Goal: Task Accomplishment & Management: Manage account settings

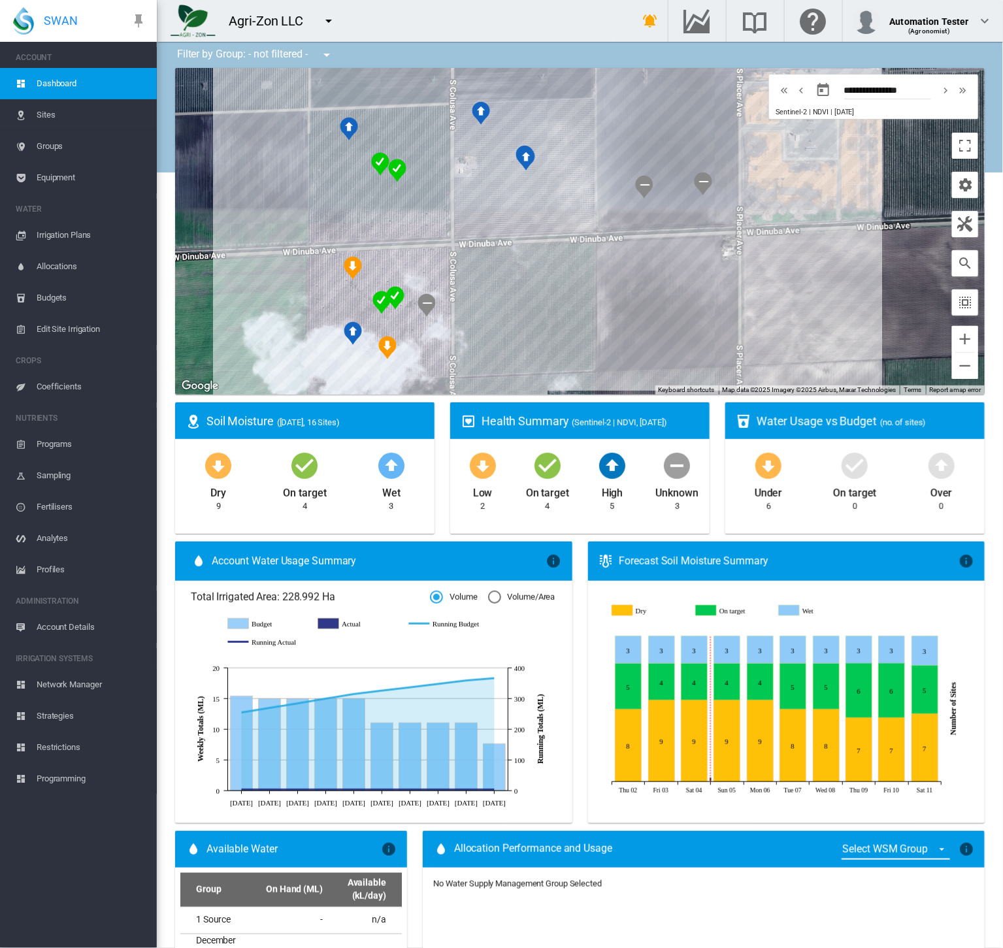
click at [65, 123] on span "Sites" at bounding box center [92, 114] width 110 height 31
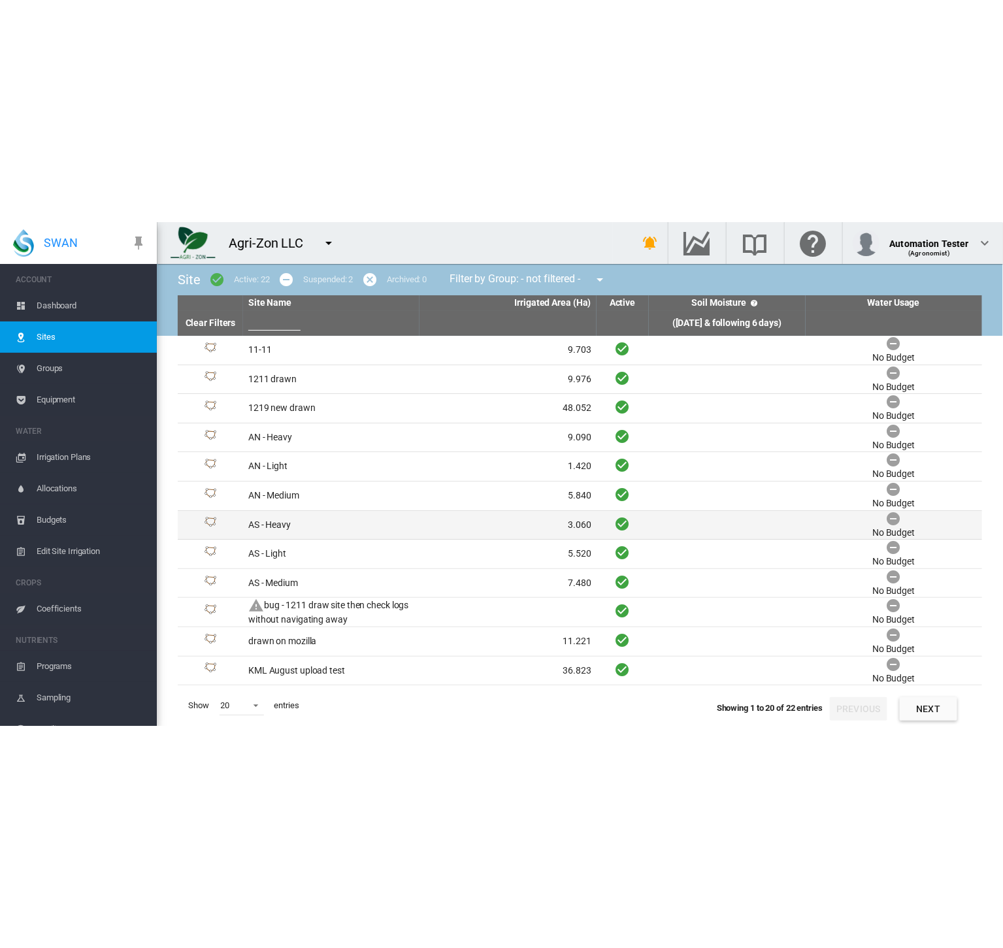
scroll to position [229, 0]
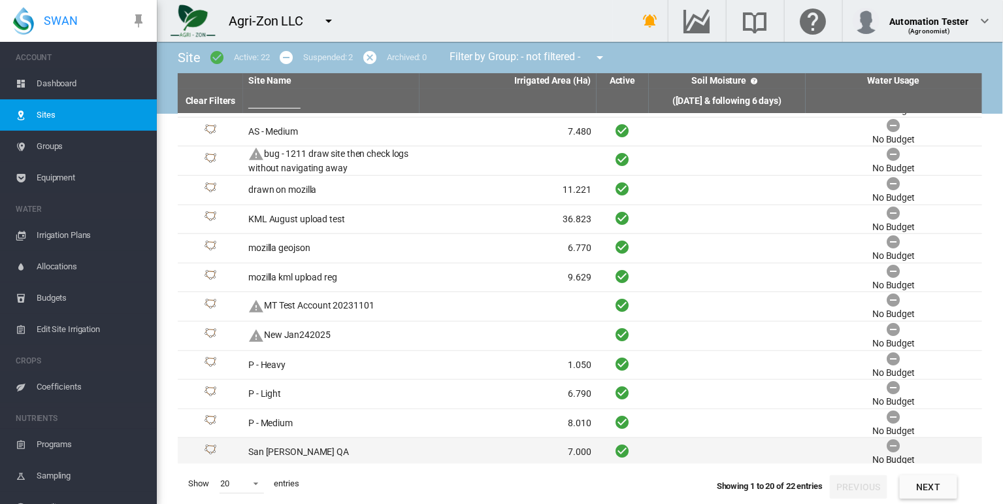
click at [375, 447] on td "San Joaquin QA" at bounding box center [331, 452] width 176 height 29
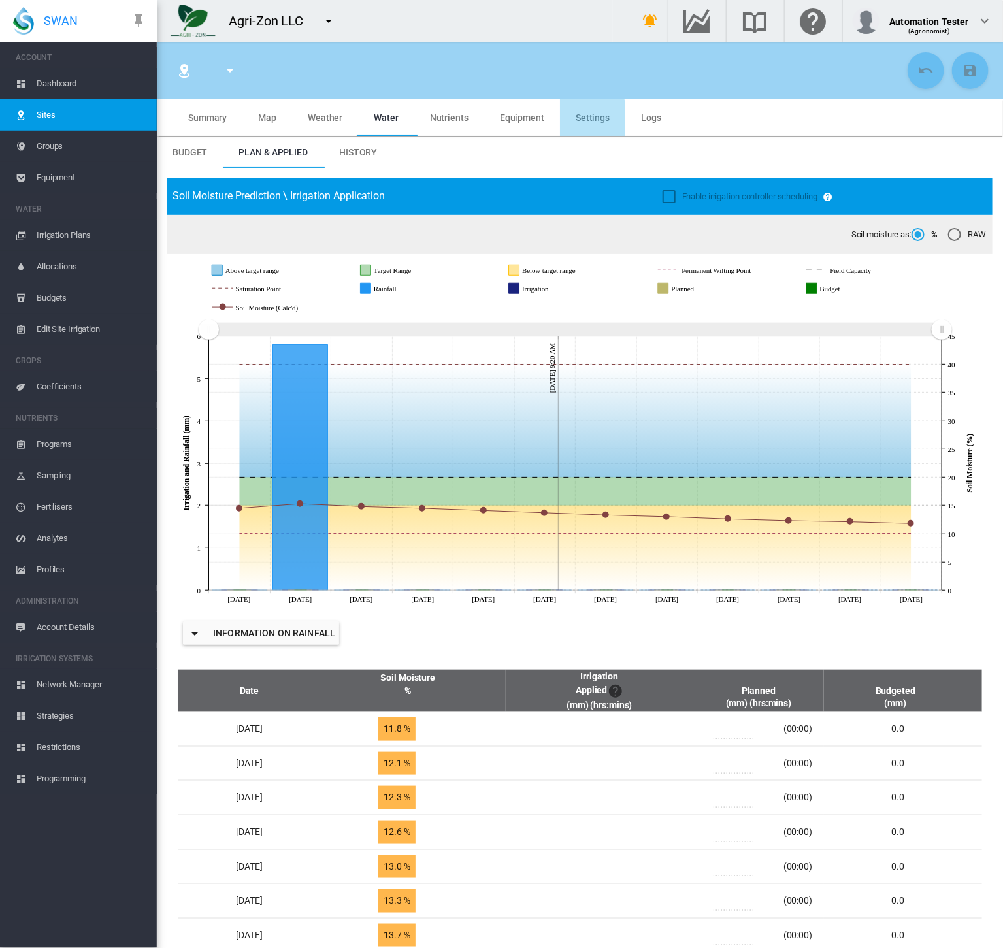
click at [565, 121] on md-tab-item "Settings" at bounding box center [592, 117] width 65 height 37
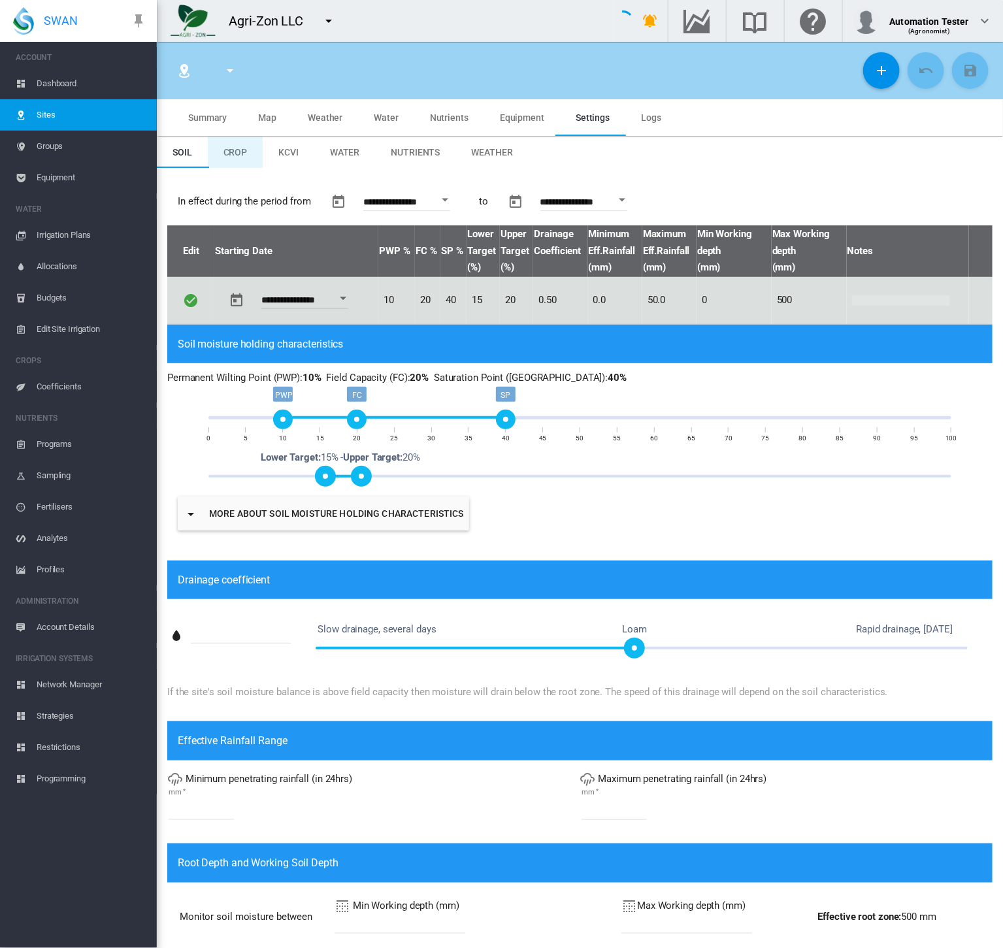
type input "*"
type input "**"
type input "*"
type input "***"
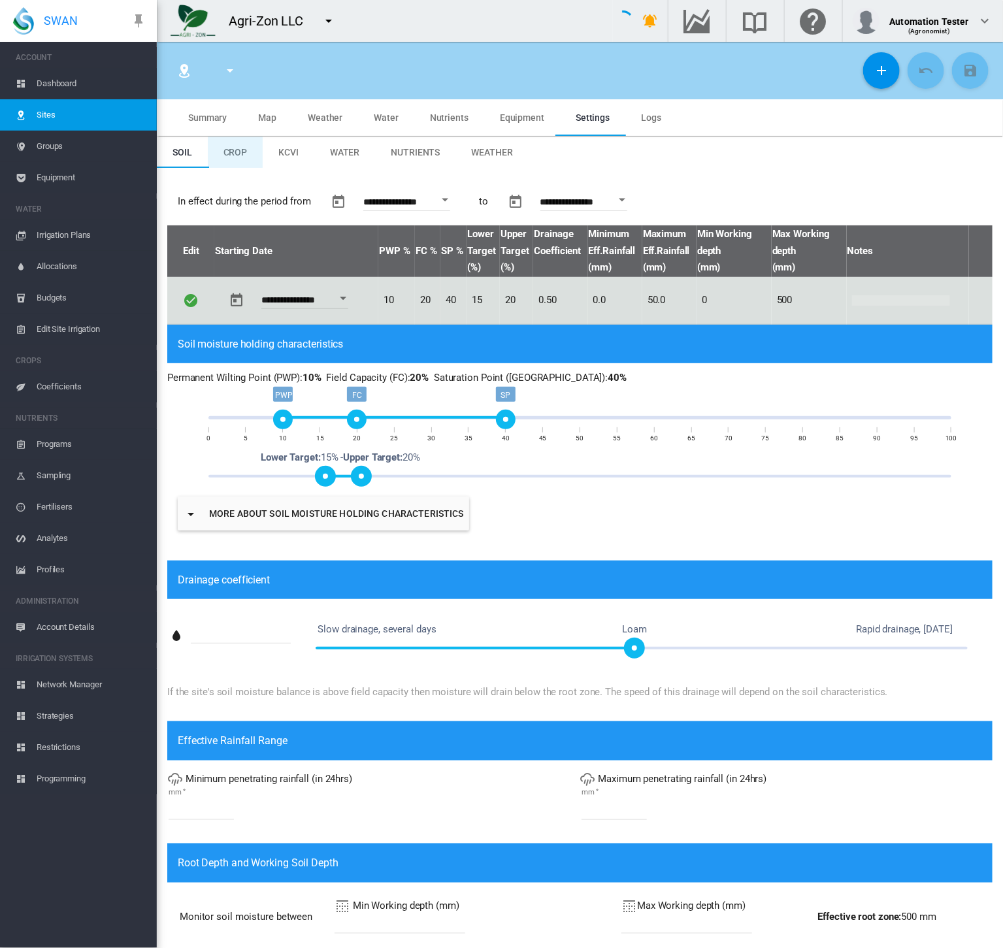
click at [240, 148] on span "Crop" at bounding box center [235, 152] width 24 height 10
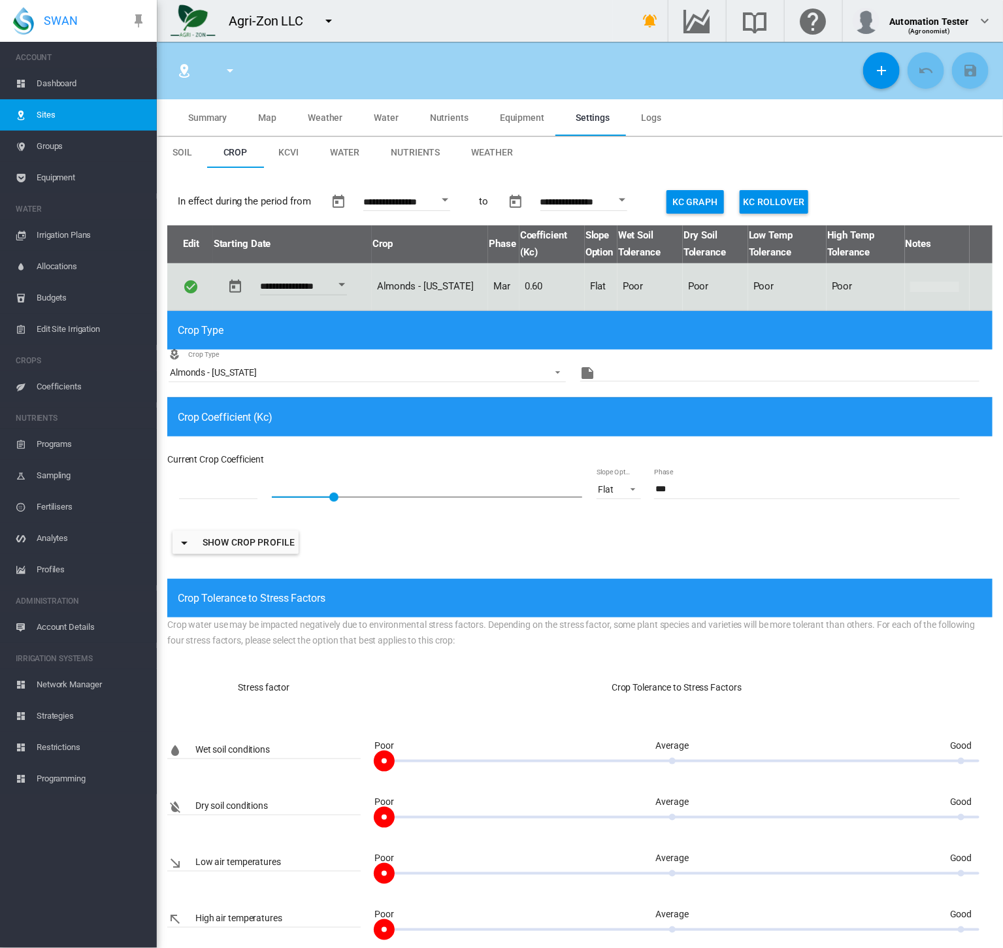
click at [74, 634] on span "Account Details" at bounding box center [92, 626] width 110 height 31
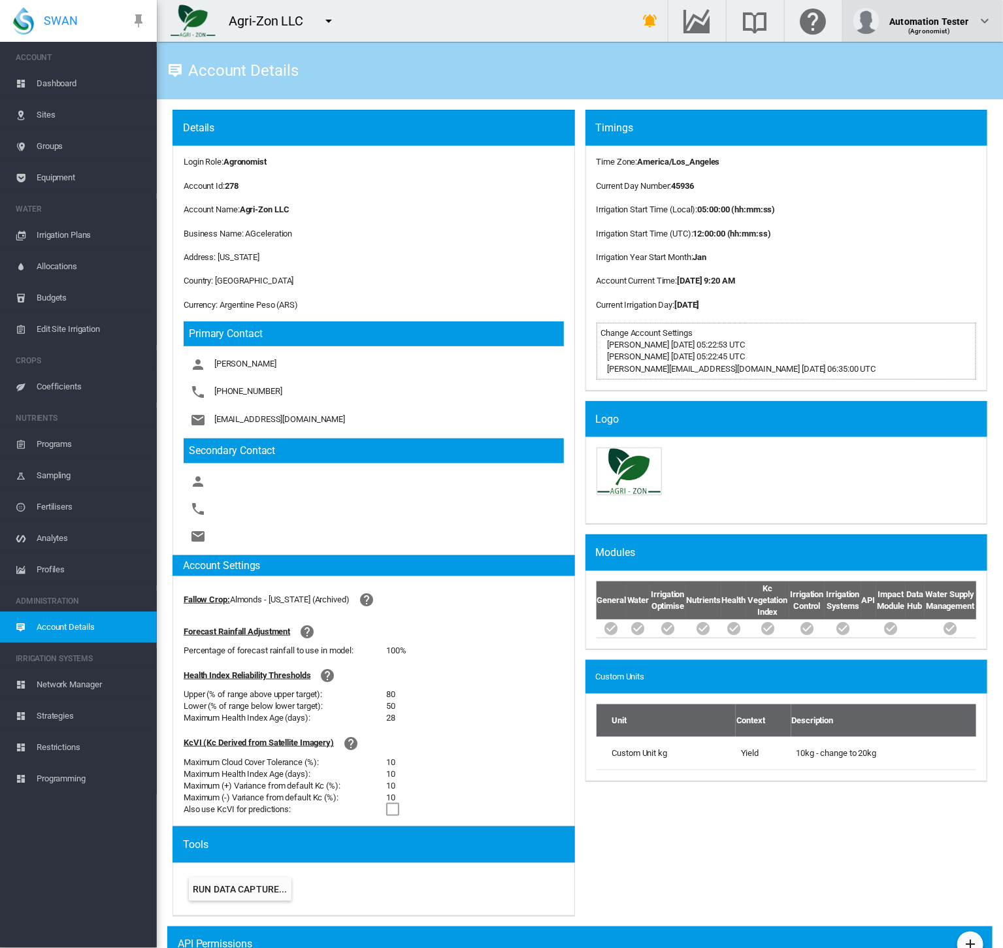
click at [955, 35] on button "Automation Tester (Agronomist)" at bounding box center [923, 21] width 160 height 42
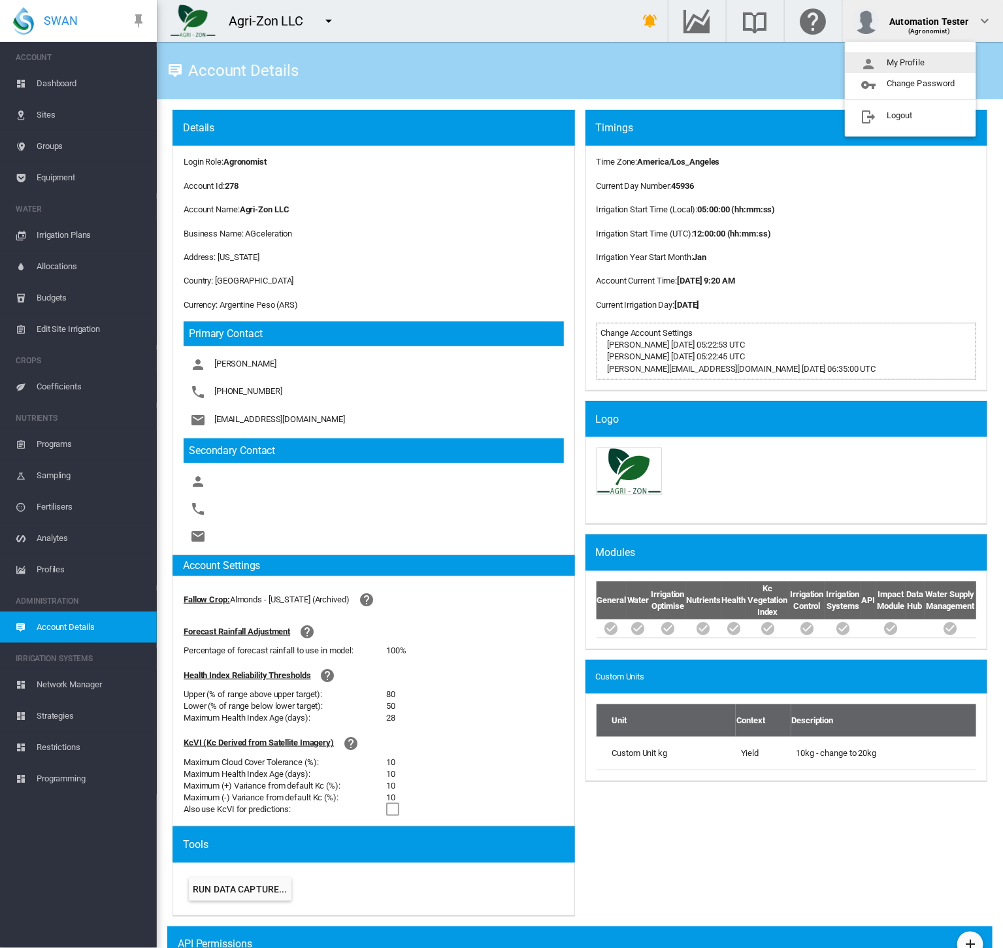
click at [952, 54] on button "My Profile" at bounding box center [910, 62] width 131 height 21
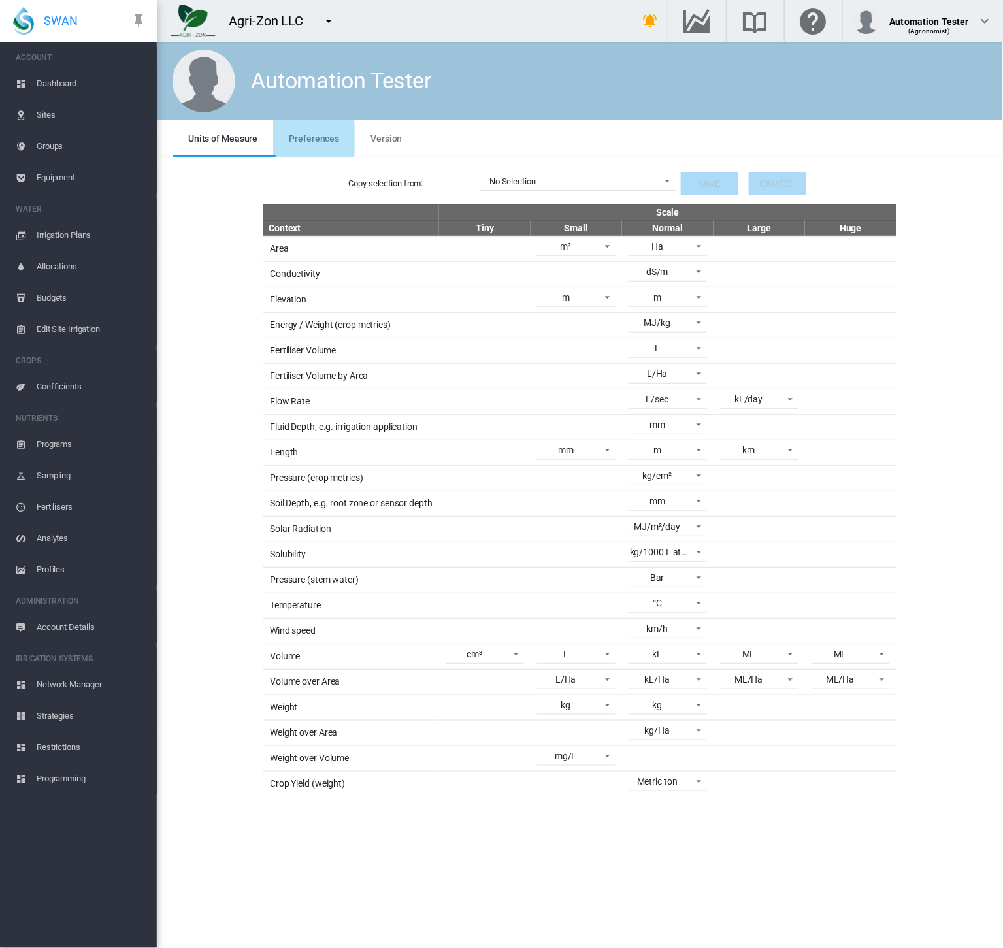
click at [293, 138] on span "Preferences" at bounding box center [314, 138] width 50 height 10
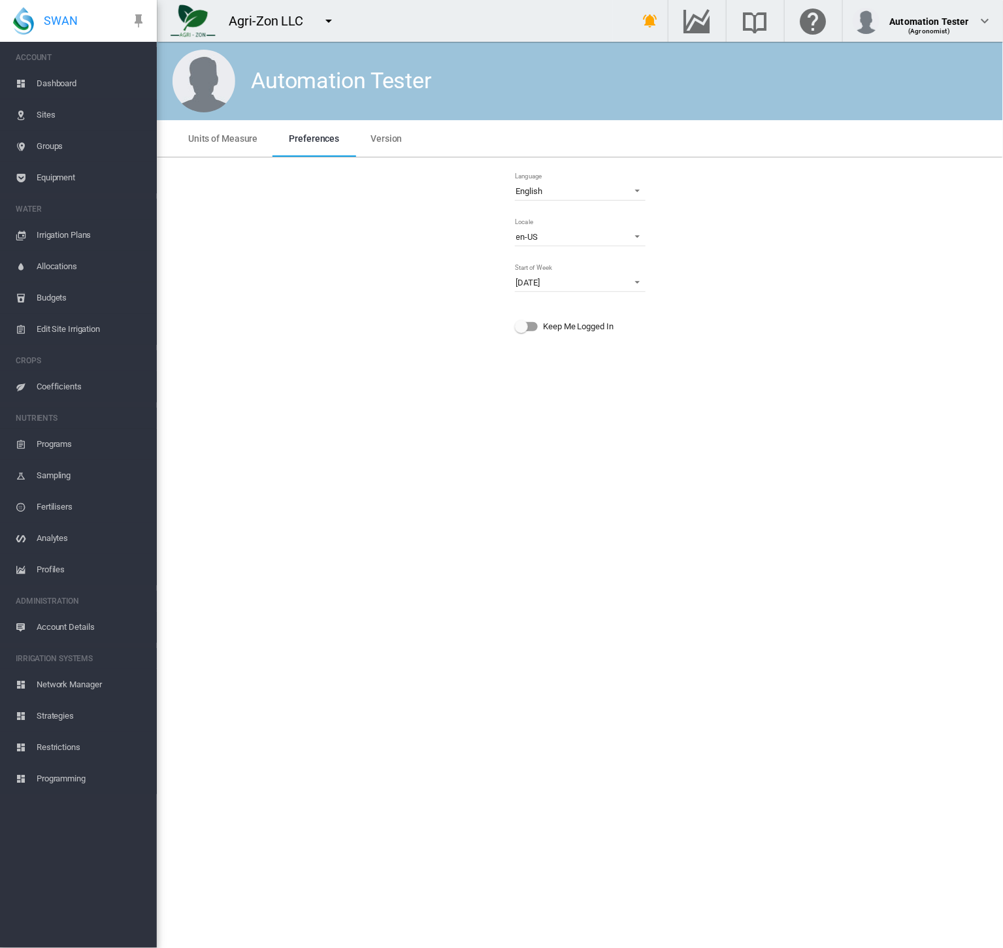
click at [48, 71] on span "Dashboard" at bounding box center [92, 83] width 110 height 31
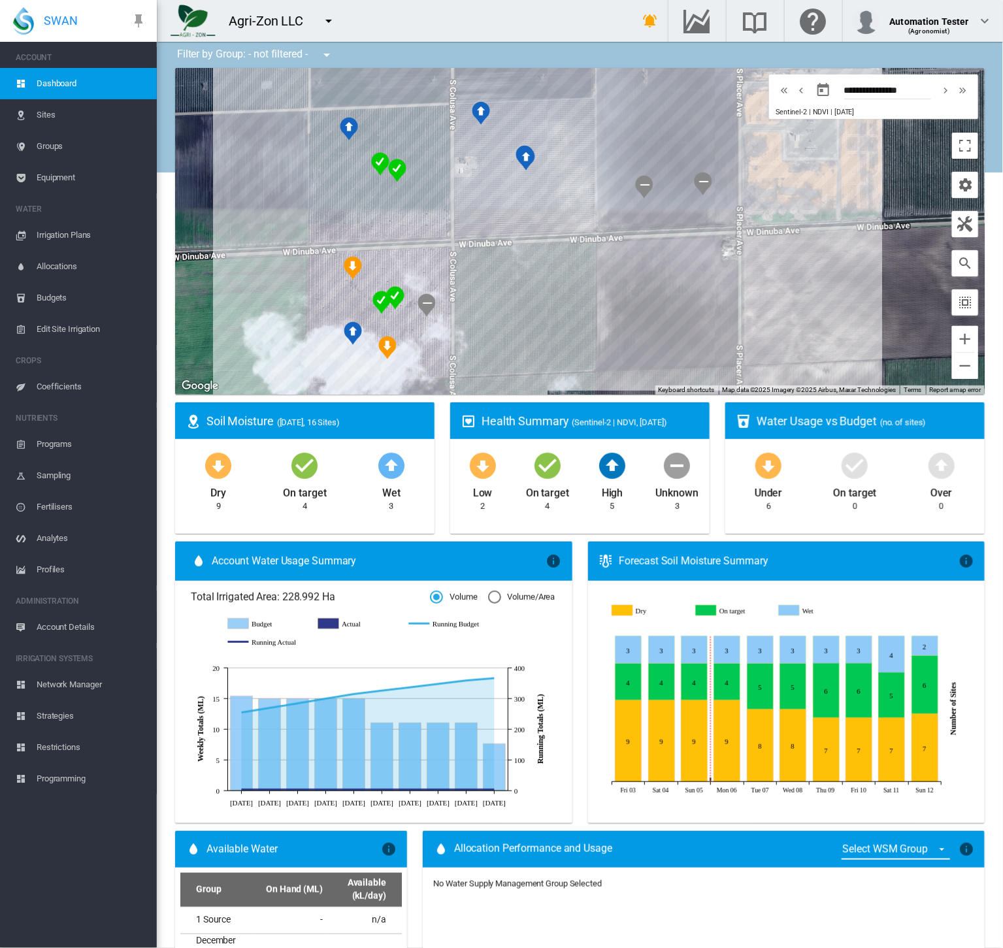
click at [61, 116] on span "Sites" at bounding box center [92, 114] width 110 height 31
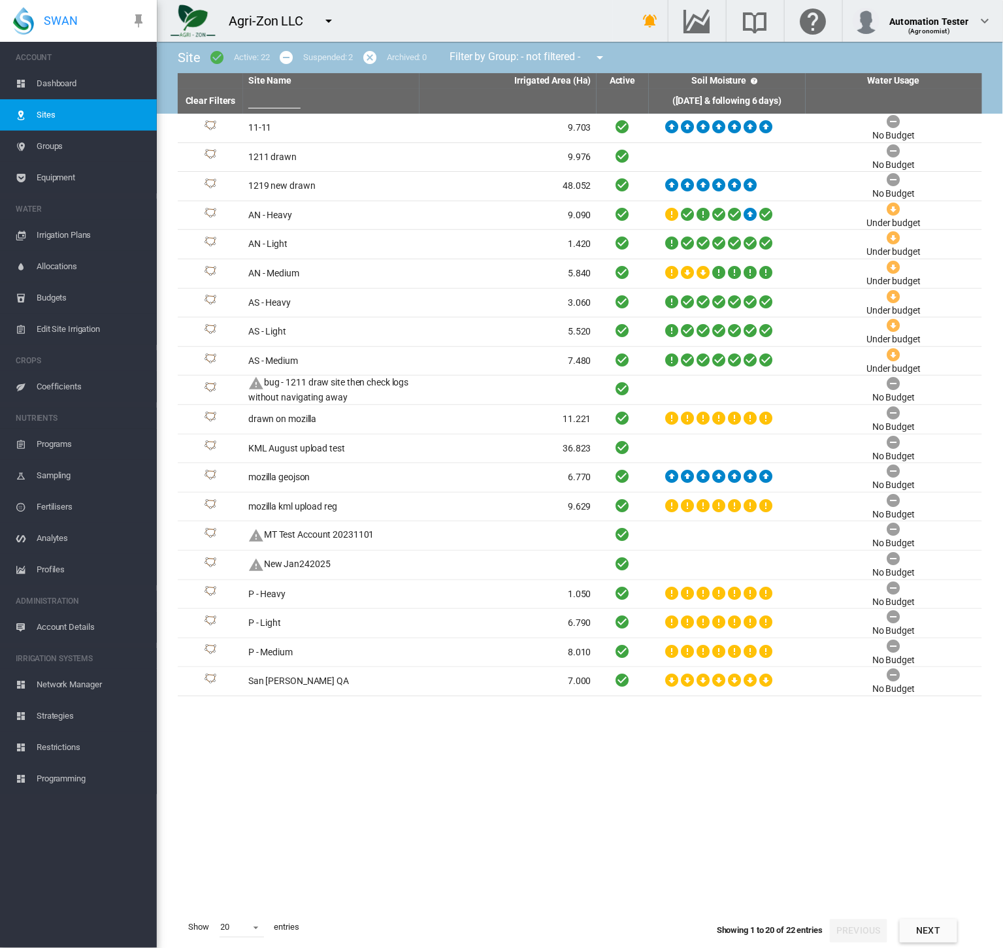
click at [59, 87] on span "Dashboard" at bounding box center [92, 83] width 110 height 31
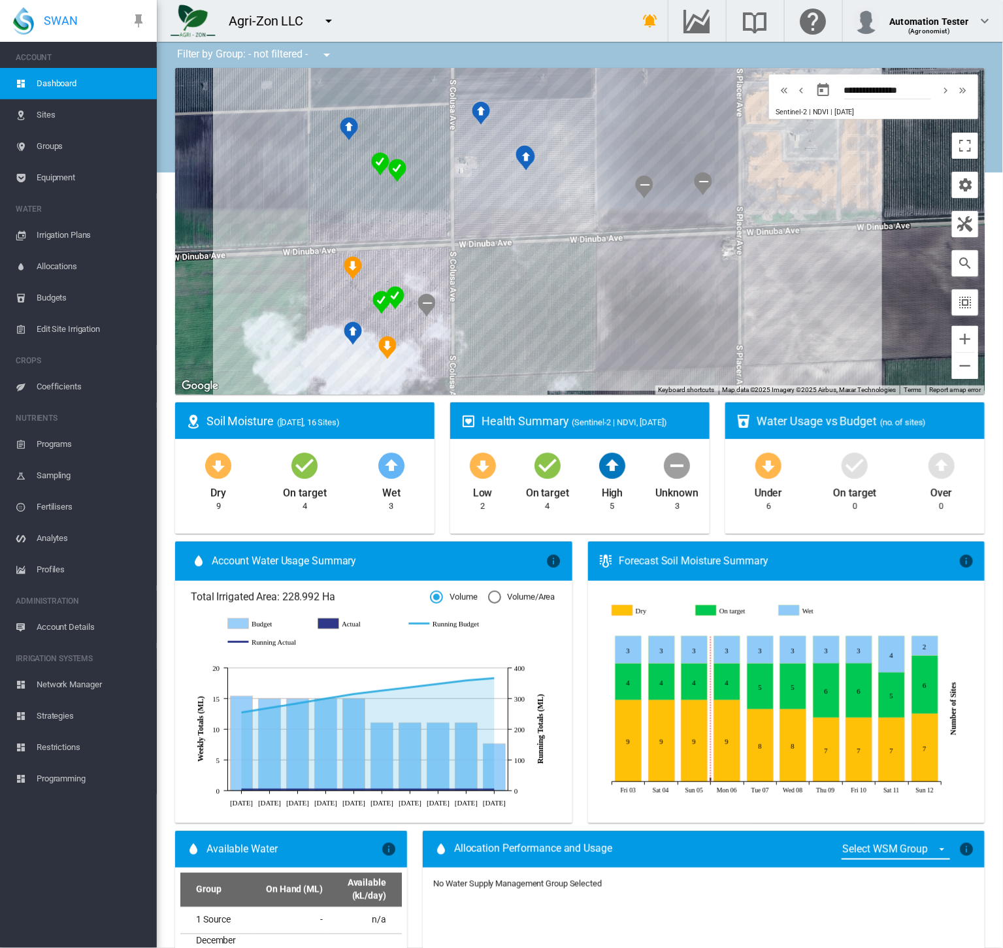
click at [67, 628] on span "Account Details" at bounding box center [92, 626] width 110 height 31
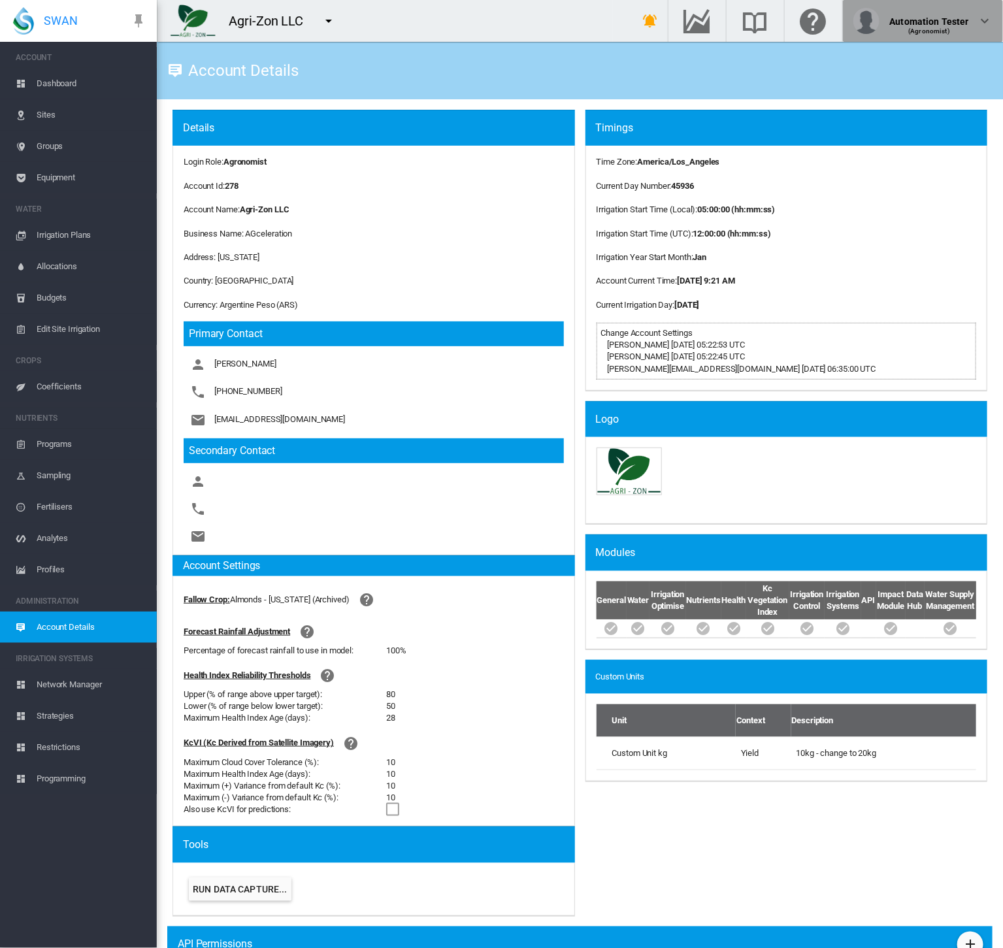
click at [978, 33] on div "Automation Tester (Agronomist)" at bounding box center [922, 21] width 139 height 26
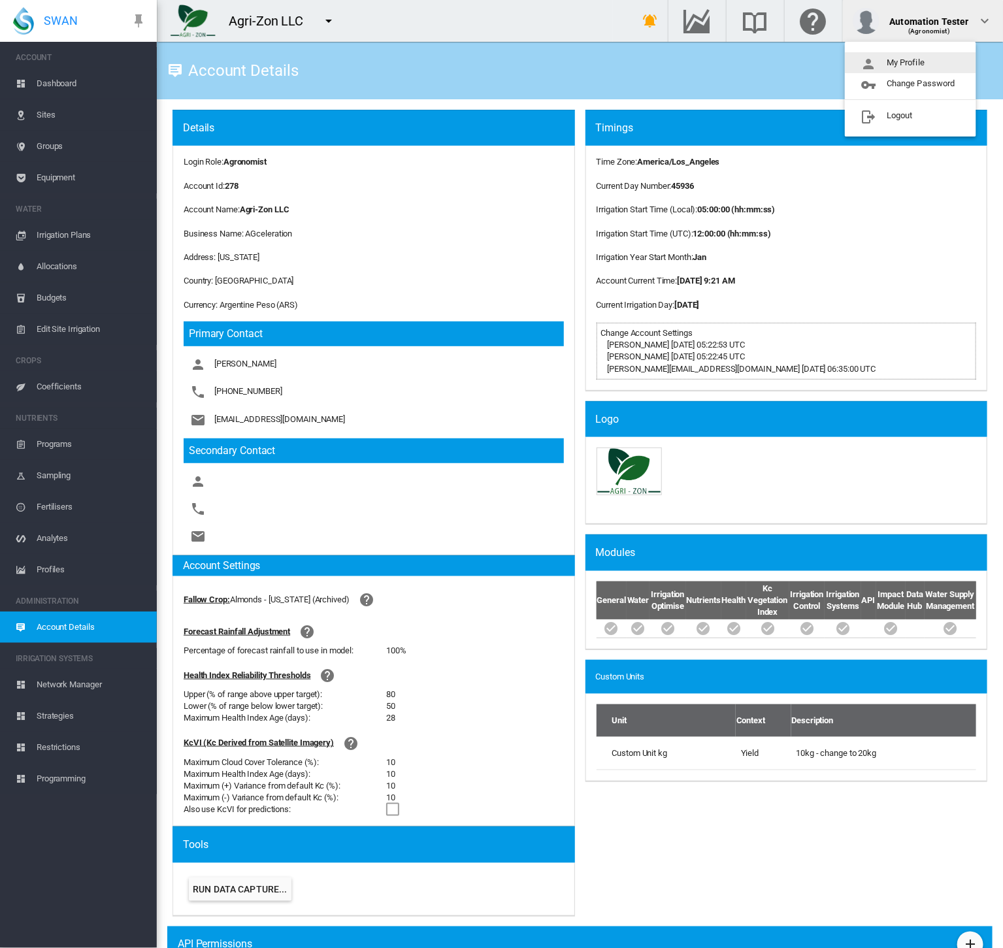
click at [954, 65] on button "My Profile" at bounding box center [910, 62] width 131 height 21
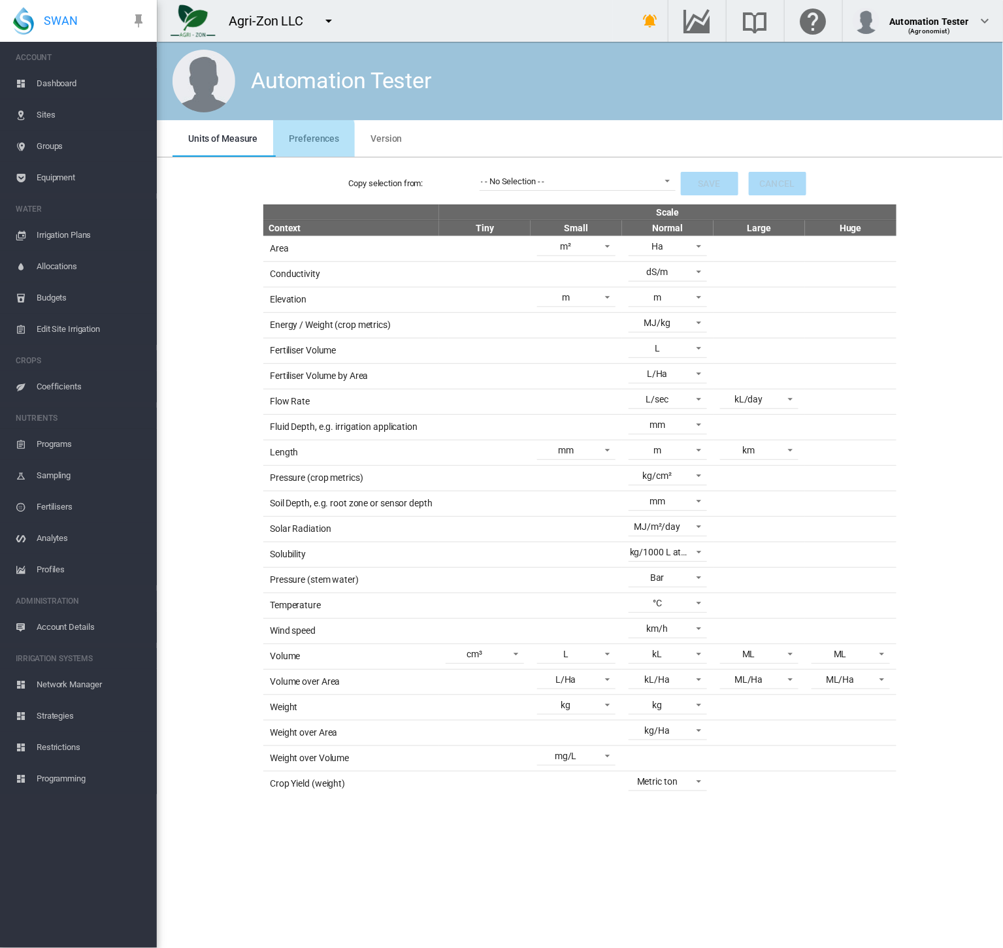
click at [289, 148] on md-tab-item "Preferences" at bounding box center [314, 138] width 82 height 37
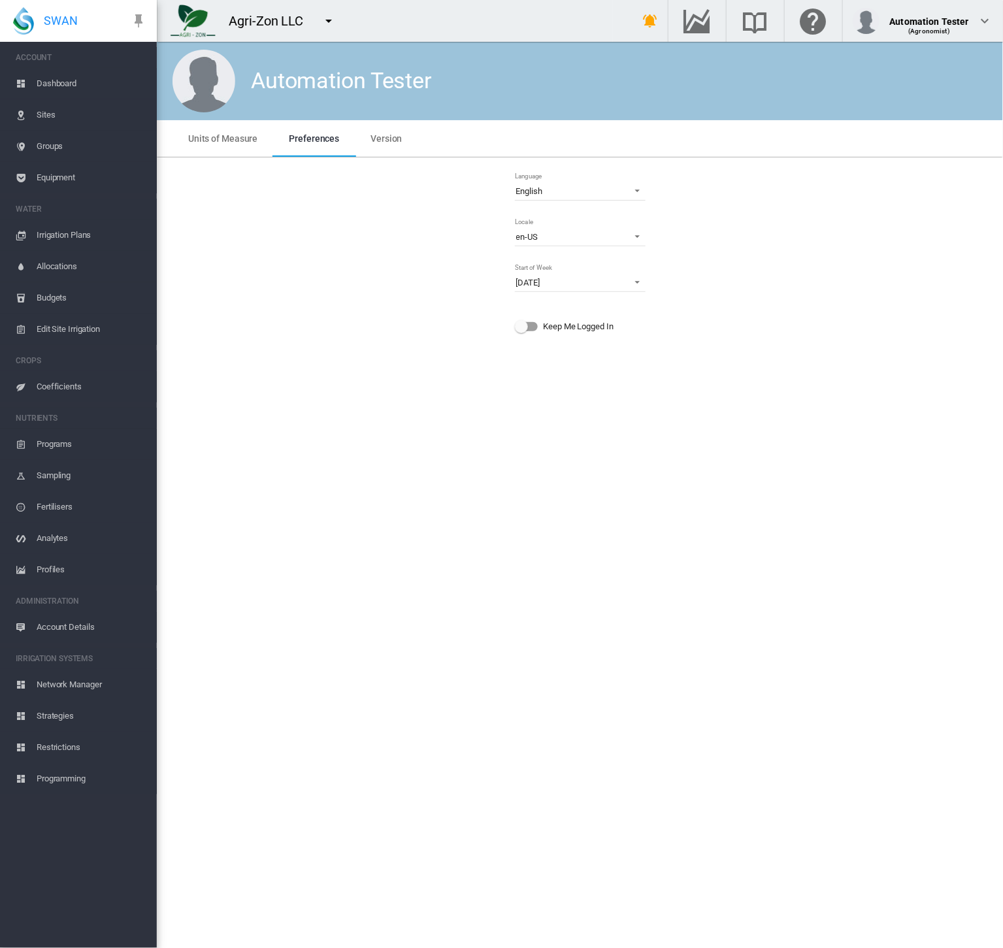
click at [630, 479] on div "Automation Tester Units of Measure Preferences Version Units of Measure Prefere…" at bounding box center [580, 495] width 846 height 906
click at [521, 336] on md-input-container "Keep Me Logged In" at bounding box center [579, 326] width 133 height 43
click at [526, 324] on div "Keep Me Logged In" at bounding box center [521, 326] width 13 height 13
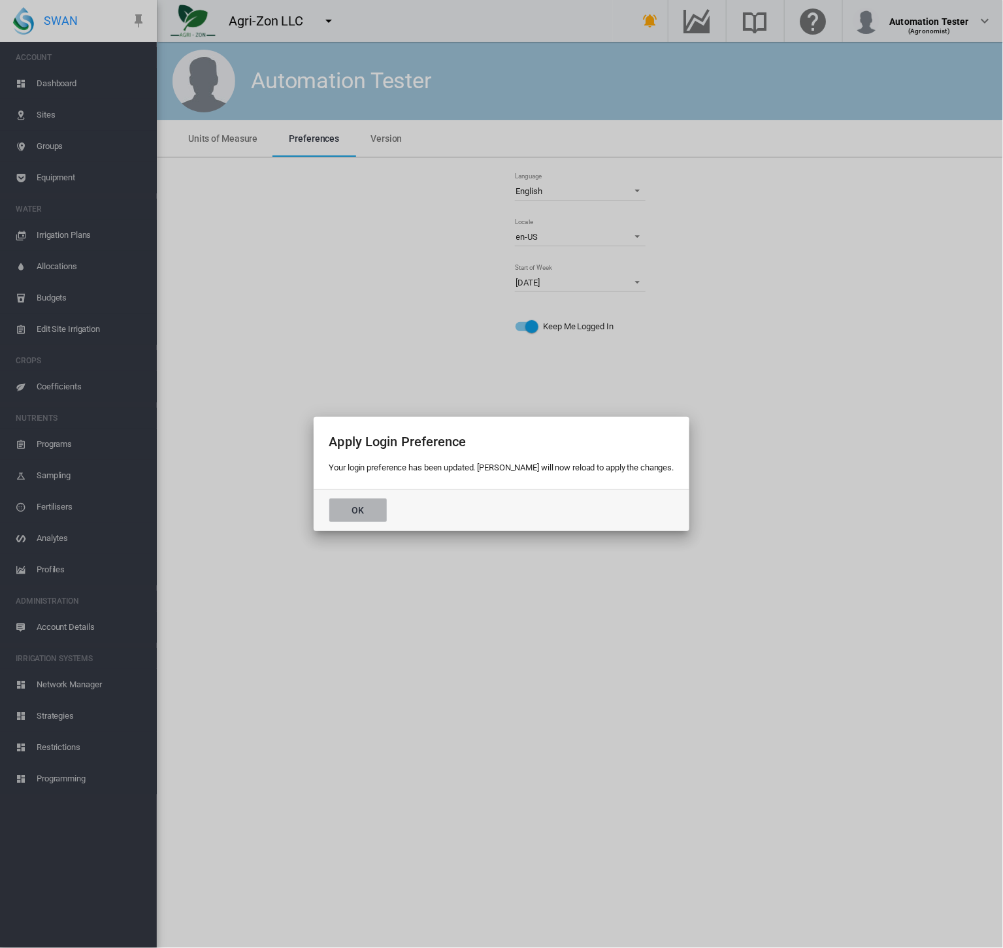
click at [379, 519] on button "Ok" at bounding box center [357, 510] width 57 height 24
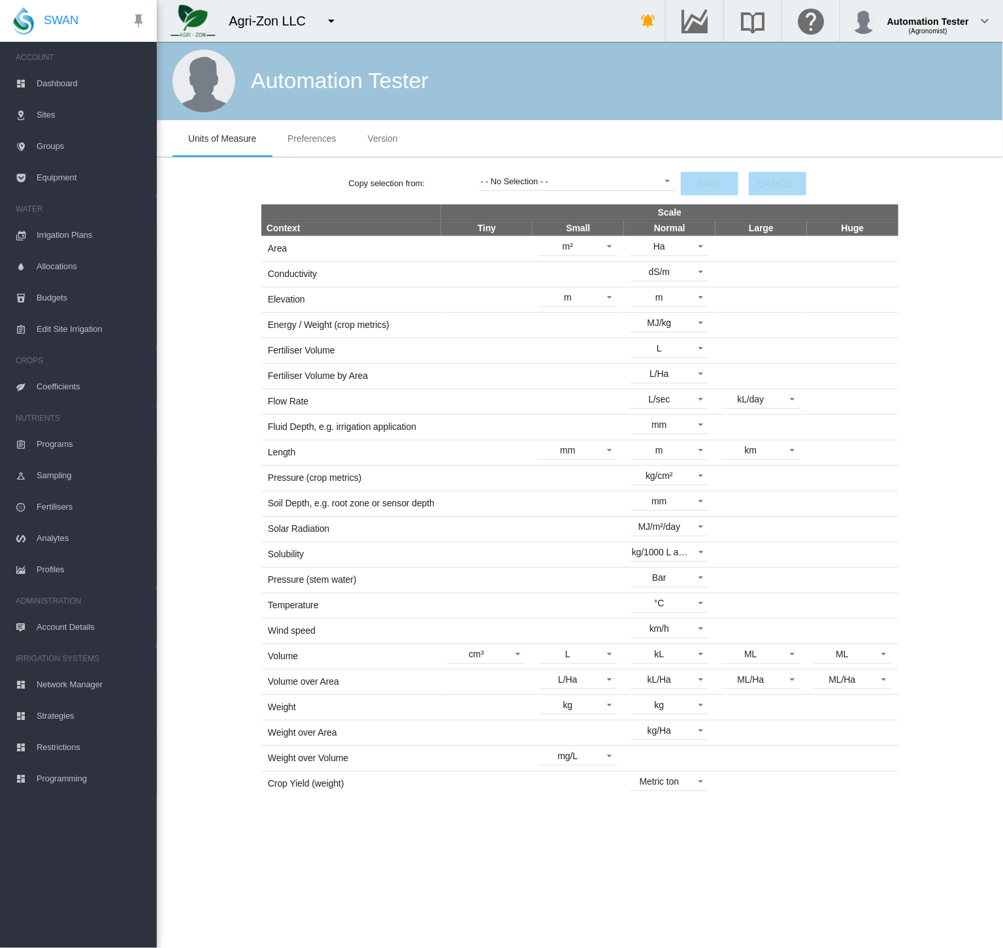
click at [304, 137] on span "Preferences" at bounding box center [311, 138] width 48 height 10
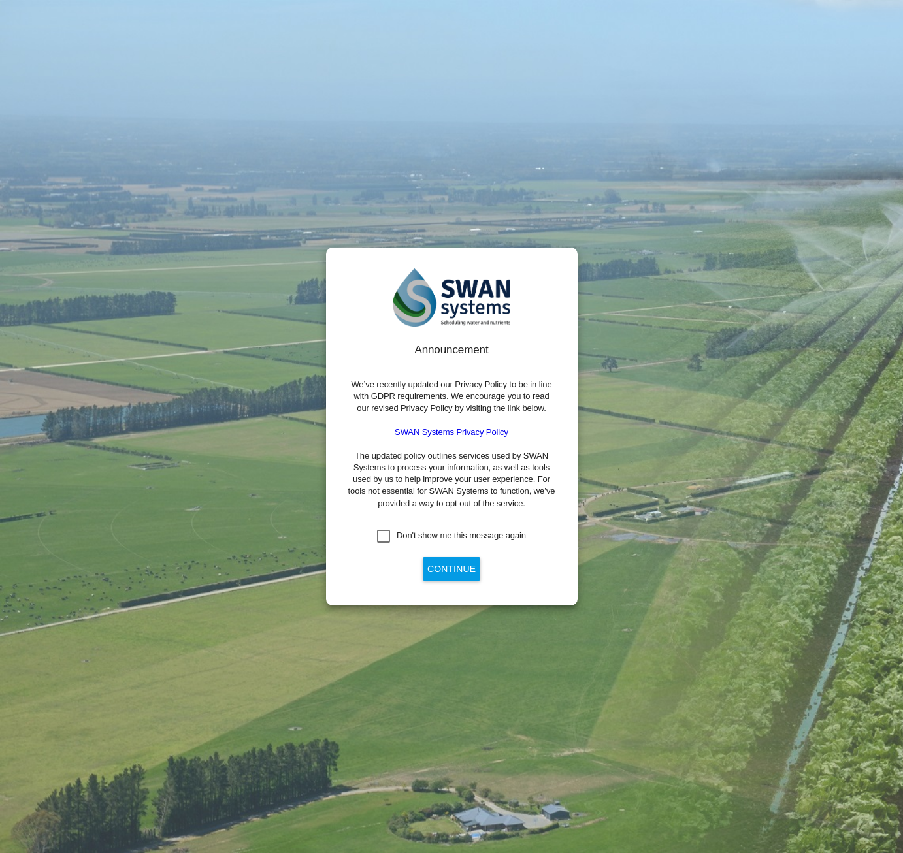
click at [385, 536] on div "Don't show me this message again" at bounding box center [383, 536] width 13 height 13
click at [425, 568] on button "Continue" at bounding box center [451, 569] width 57 height 24
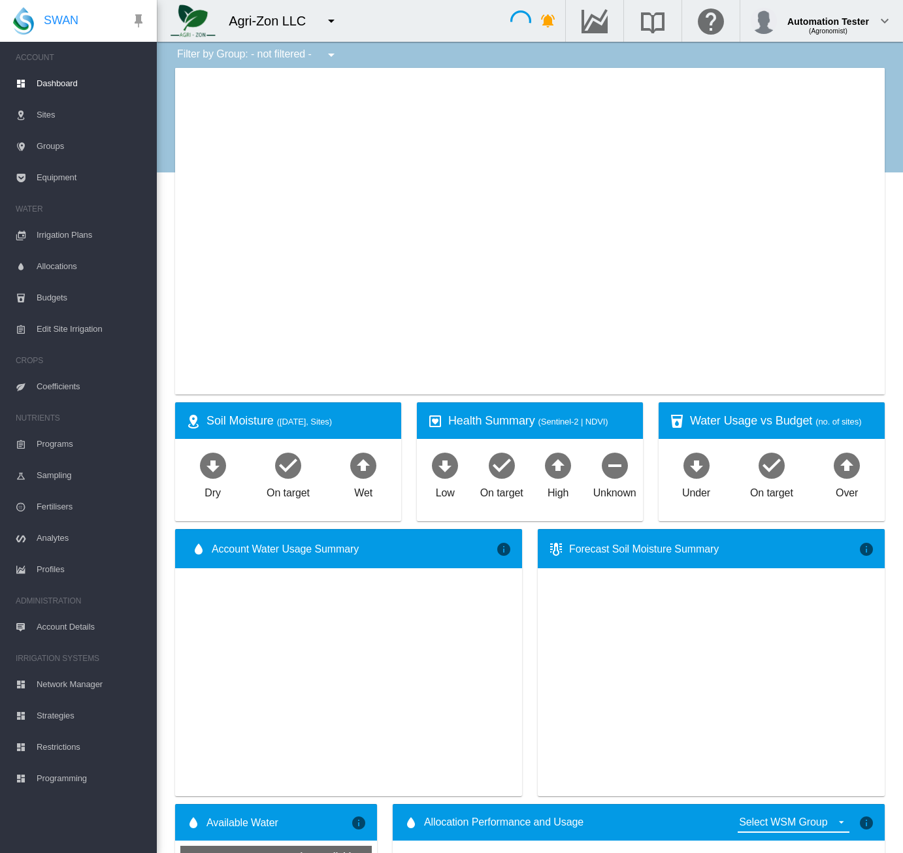
type input "**********"
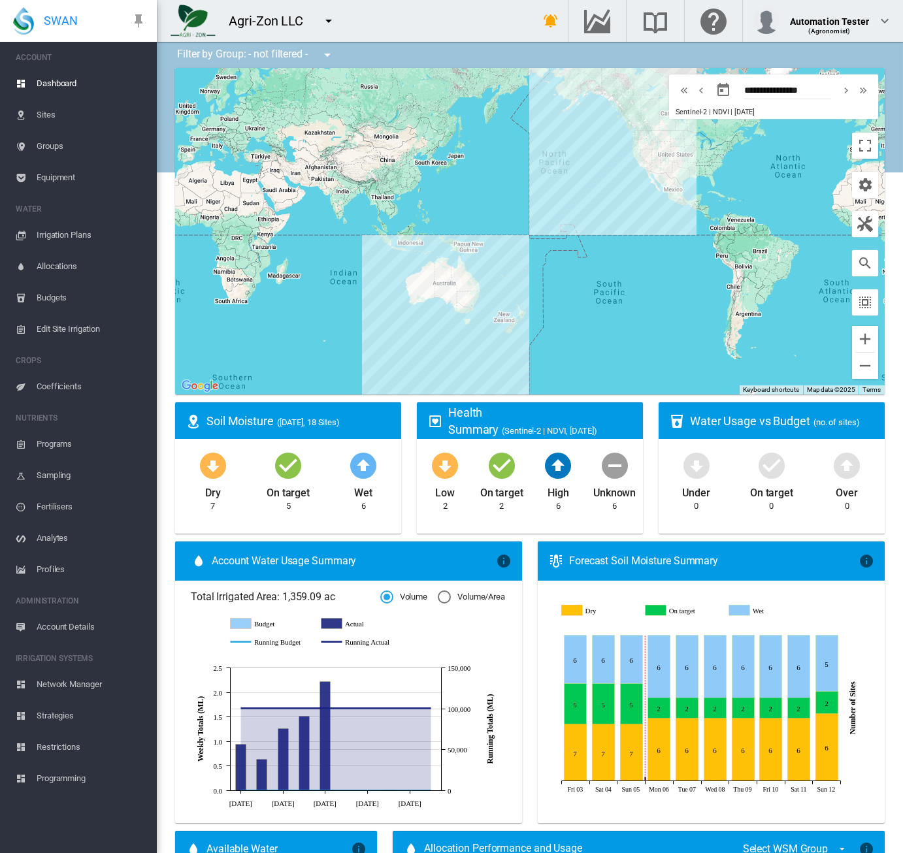
click at [400, 25] on div "Agri-Zon LLC Agri-Zon LLC Anna Plains" at bounding box center [335, 21] width 356 height 42
click at [857, 261] on md-icon "icon-magnify" at bounding box center [865, 263] width 16 height 16
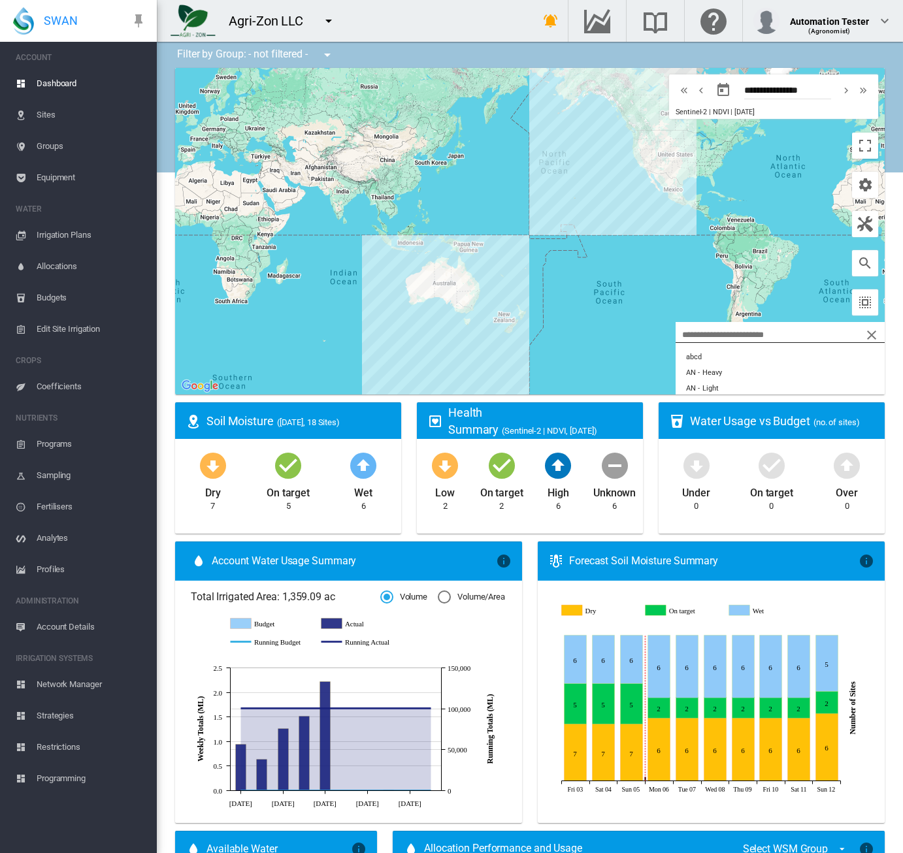
scroll to position [26, 0]
click at [793, 382] on button "AN - Light SHA" at bounding box center [779, 378] width 209 height 16
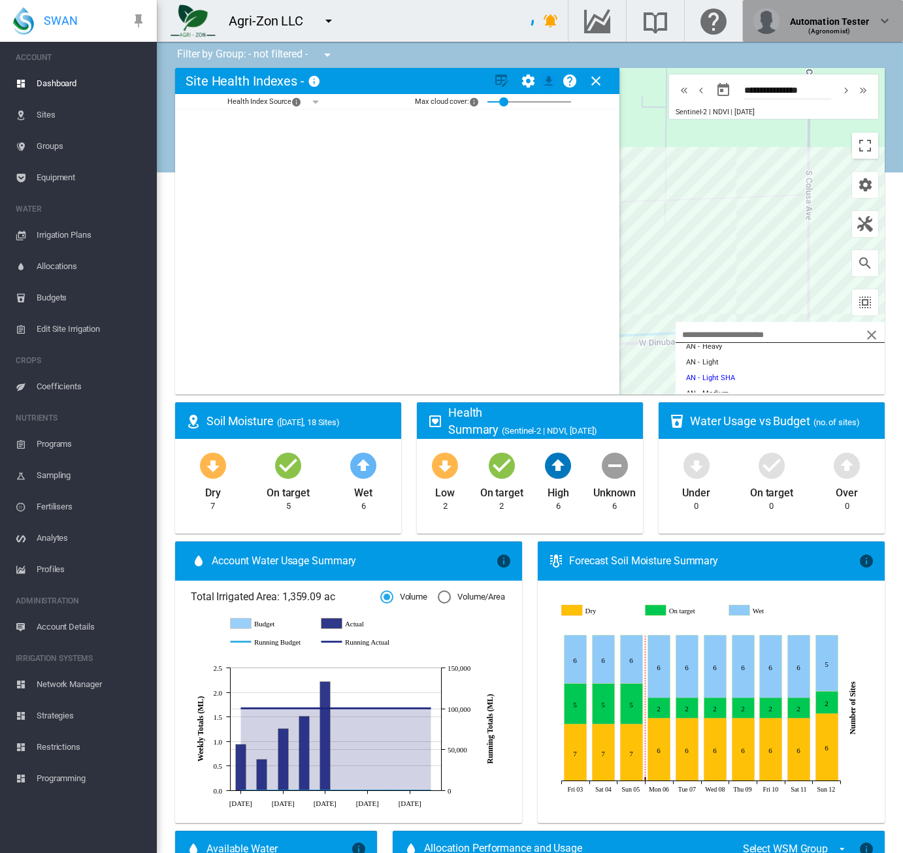
click at [887, 19] on md-icon "icon-chevron-down" at bounding box center [885, 21] width 16 height 16
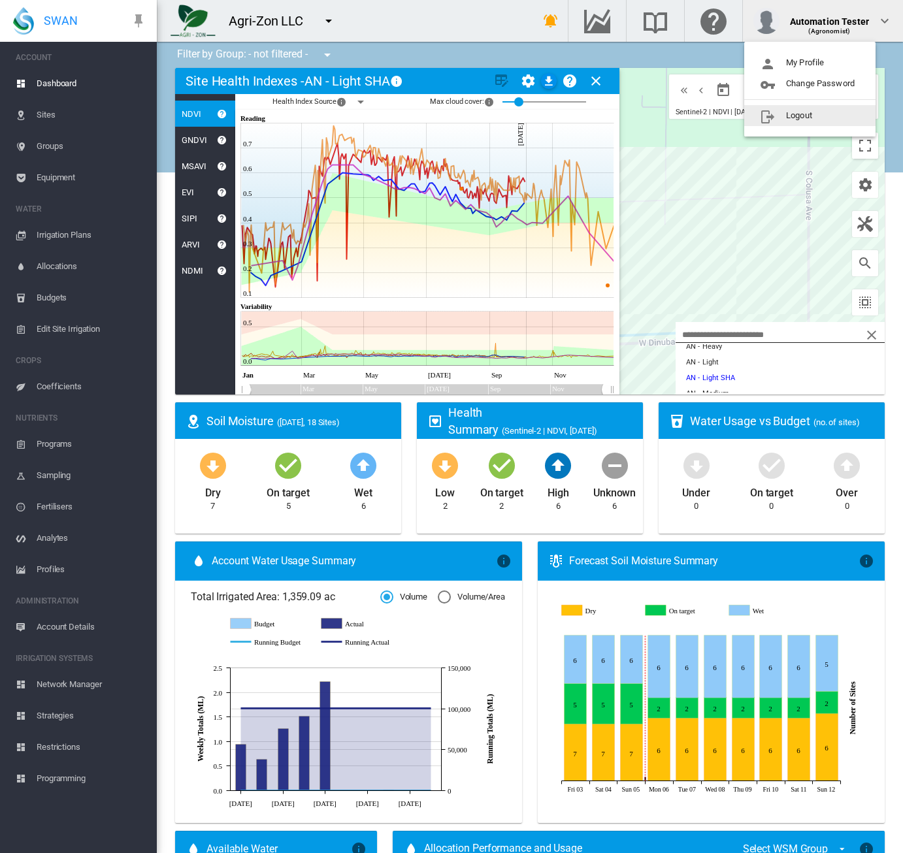
click at [368, 25] on md-backdrop at bounding box center [451, 426] width 903 height 853
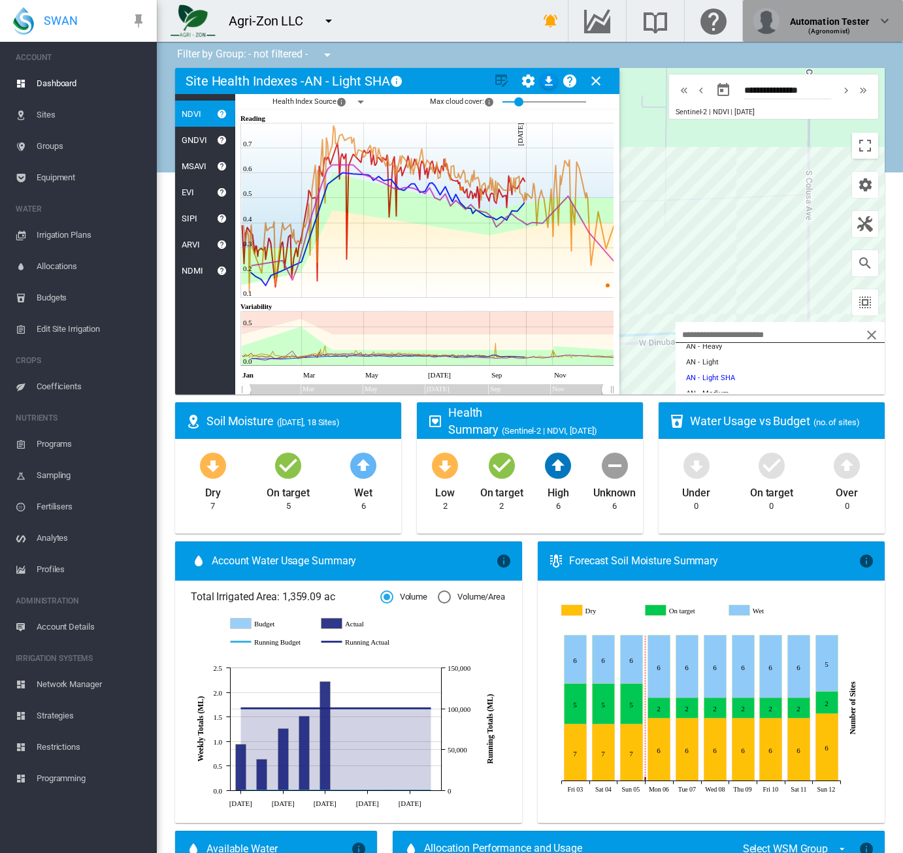
click at [882, 20] on md-icon "icon-chevron-down" at bounding box center [885, 21] width 16 height 16
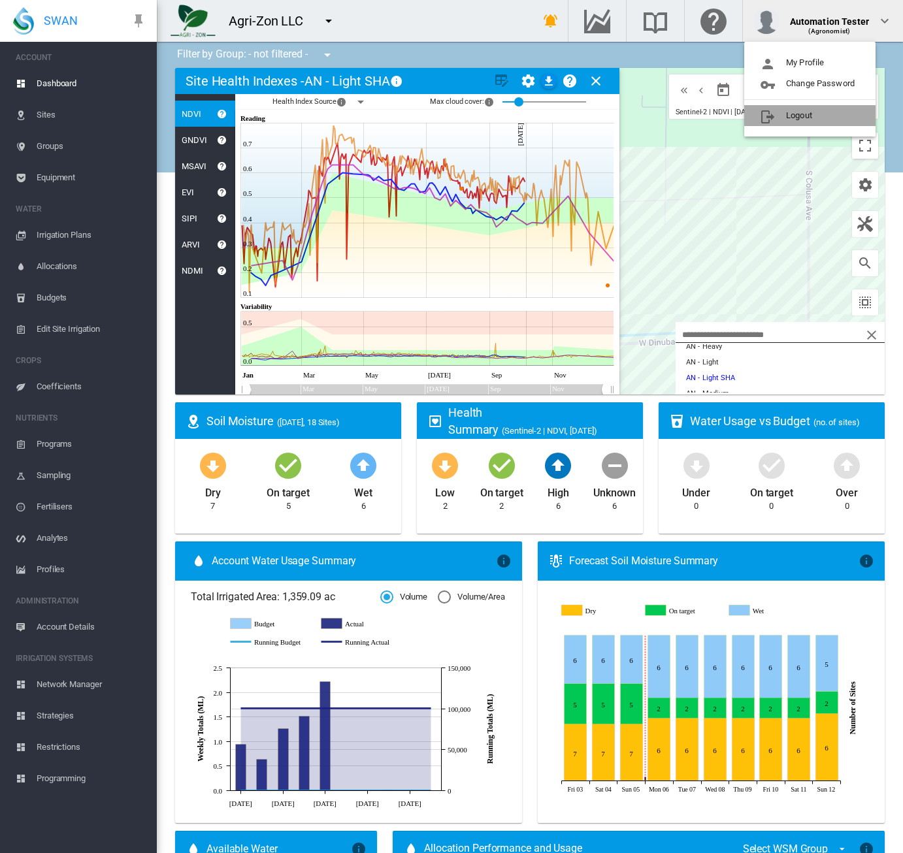
click at [789, 117] on button "Logout" at bounding box center [809, 115] width 131 height 21
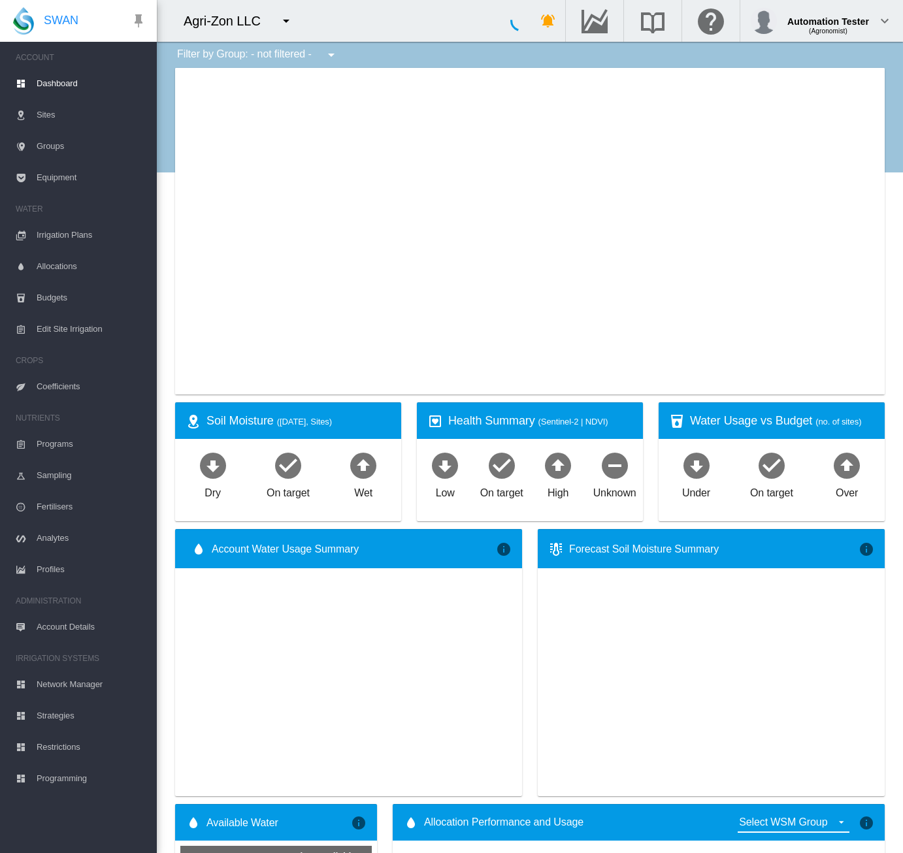
type input "**********"
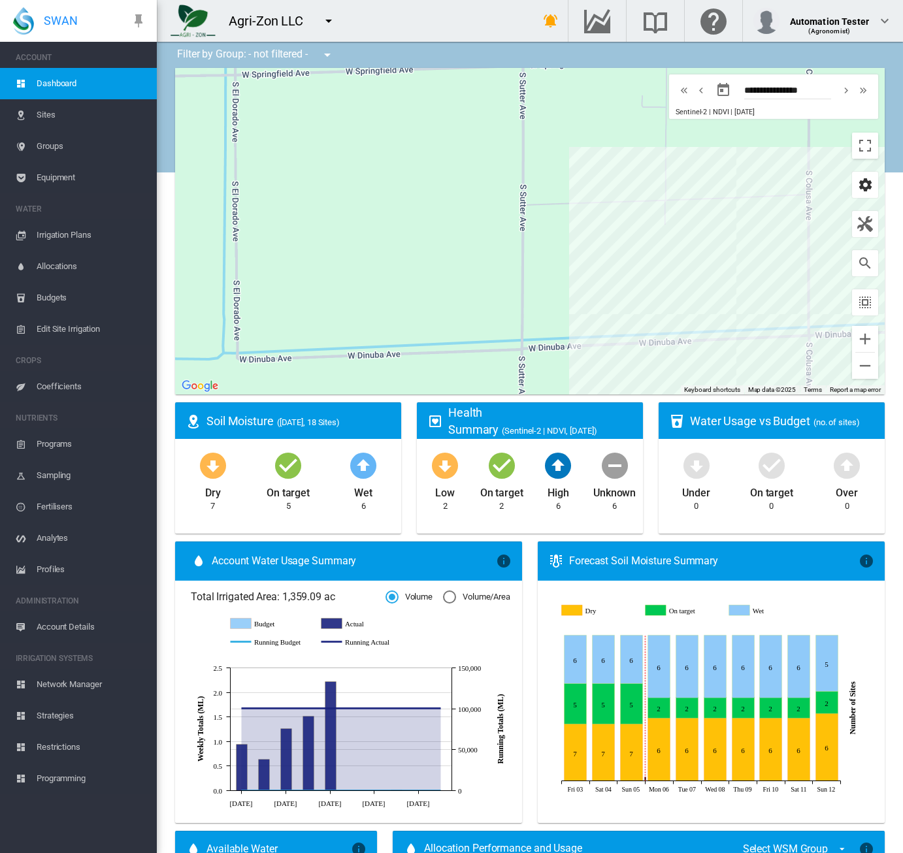
click at [859, 182] on md-icon "icon-cog" at bounding box center [865, 185] width 16 height 16
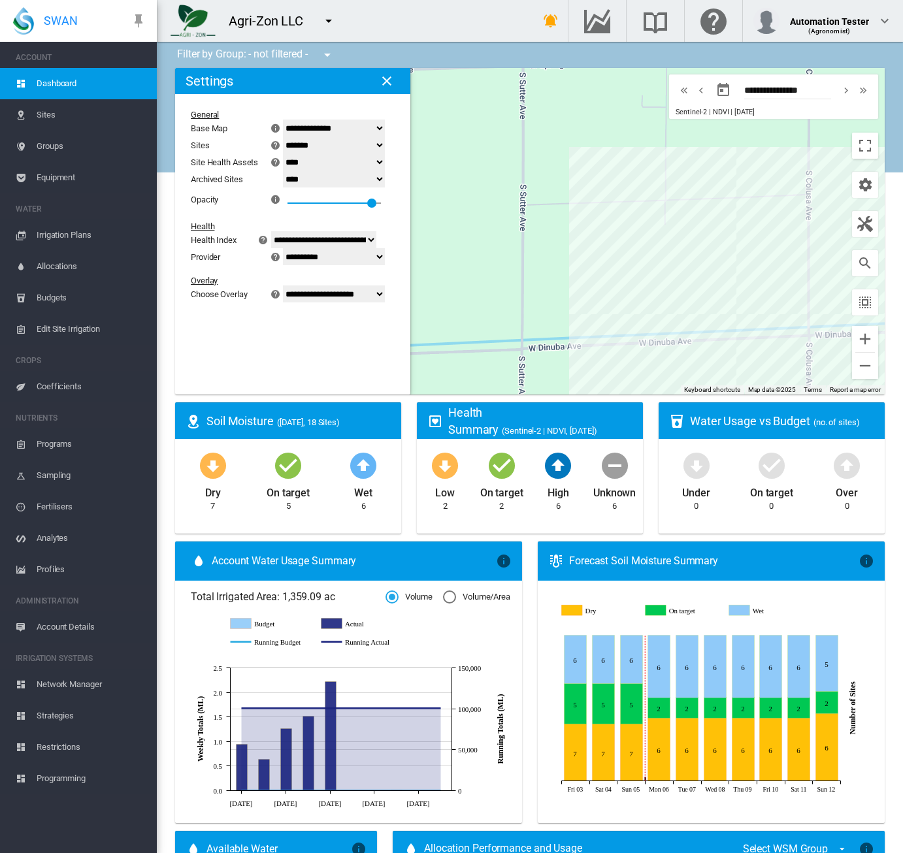
click at [312, 163] on select "******* **** ****" at bounding box center [334, 161] width 102 height 17
select select "****"
click at [291, 154] on select "******* **** ****" at bounding box center [334, 161] width 102 height 17
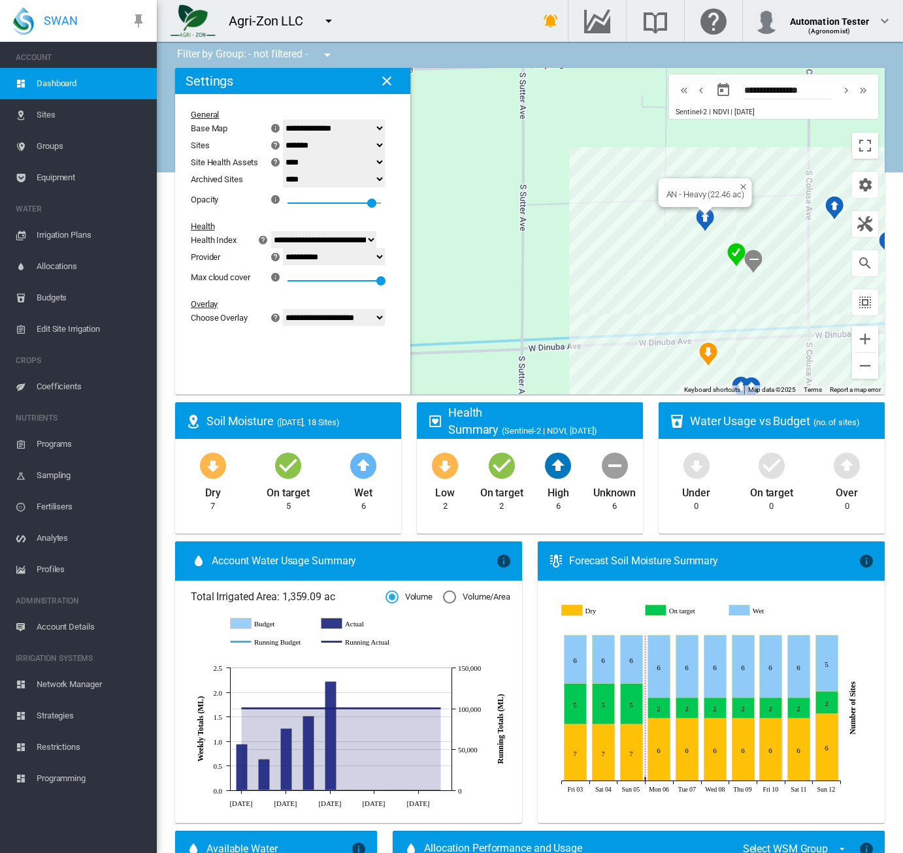
click at [699, 217] on img "NDVI: AN - Light SHA" at bounding box center [705, 220] width 18 height 24
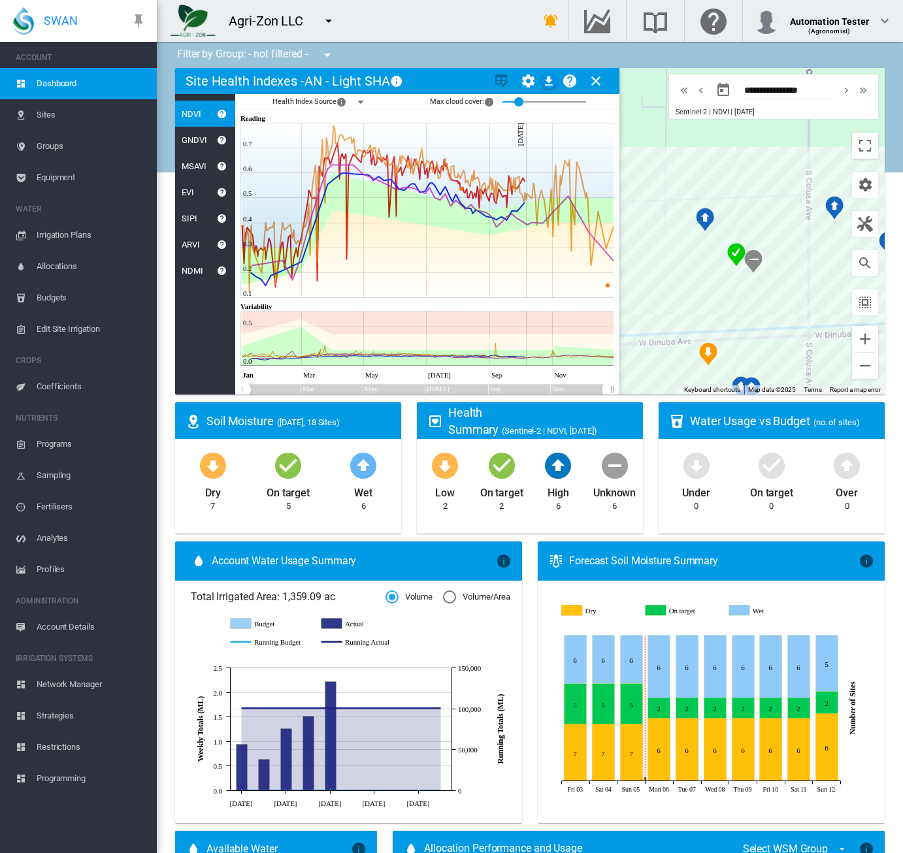
click at [362, 106] on md-icon "icon-menu-down" at bounding box center [361, 102] width 16 height 16
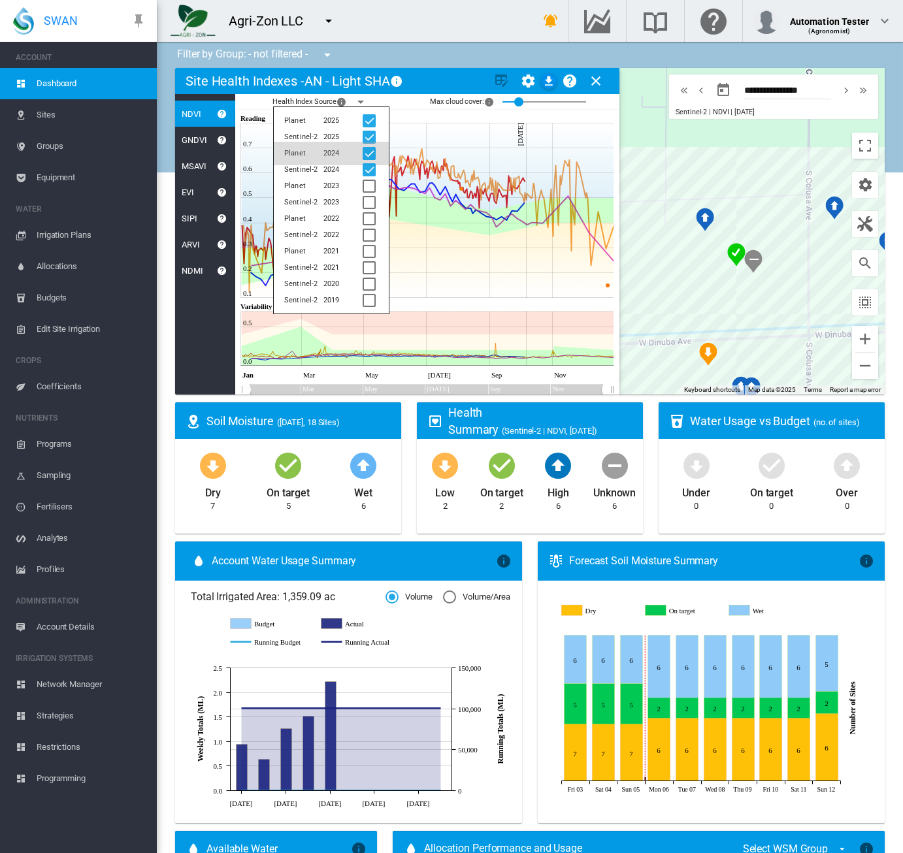
click at [370, 138] on div at bounding box center [369, 137] width 13 height 13
click at [368, 153] on div at bounding box center [369, 153] width 13 height 13
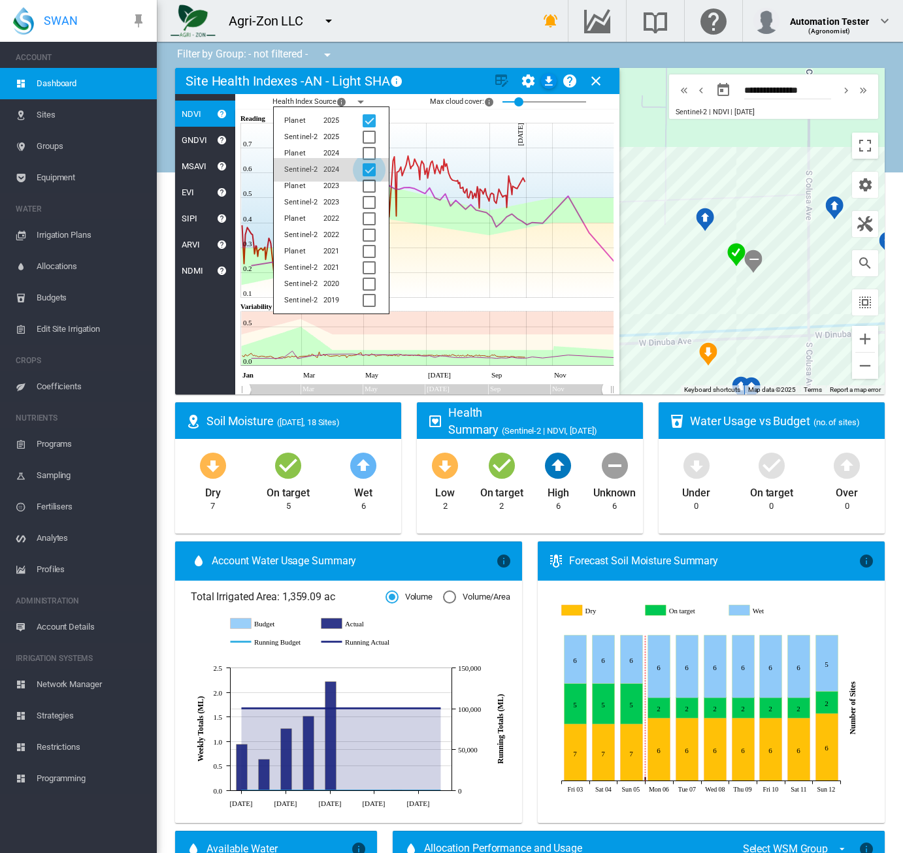
click at [369, 168] on div at bounding box center [369, 169] width 13 height 13
click at [421, 91] on md-card-title "Site Health Indexes - AN - Light SHA × Name of current Site Health Area in char…" at bounding box center [397, 81] width 444 height 26
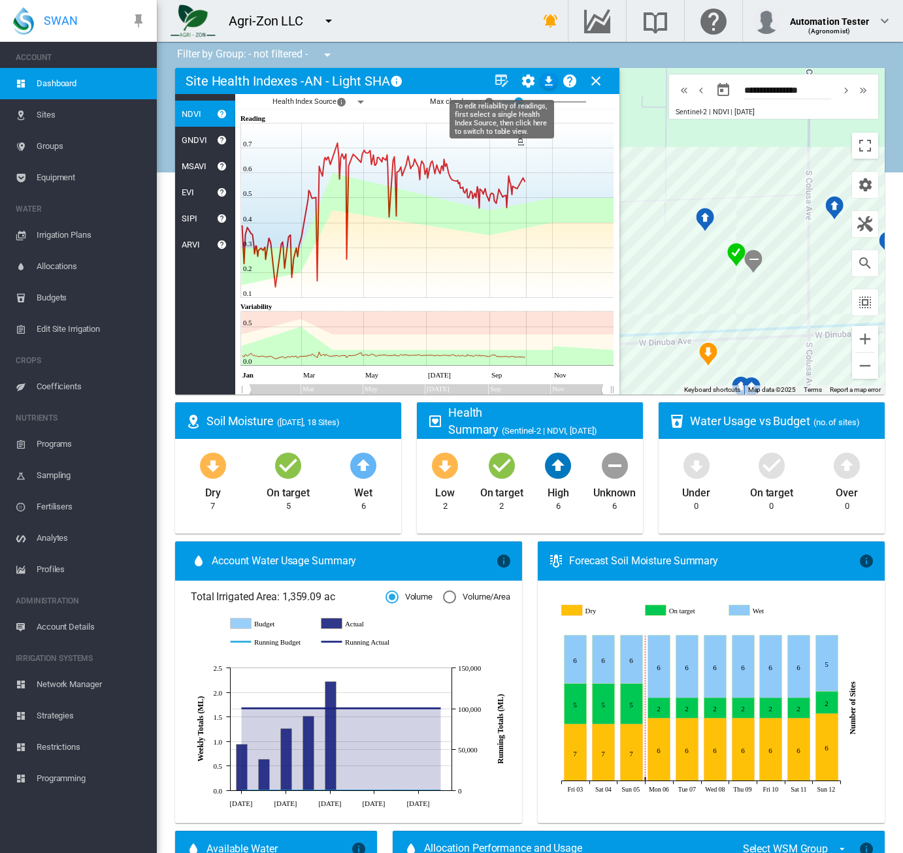
click at [502, 80] on md-icon "icon-table-edit" at bounding box center [502, 81] width 16 height 16
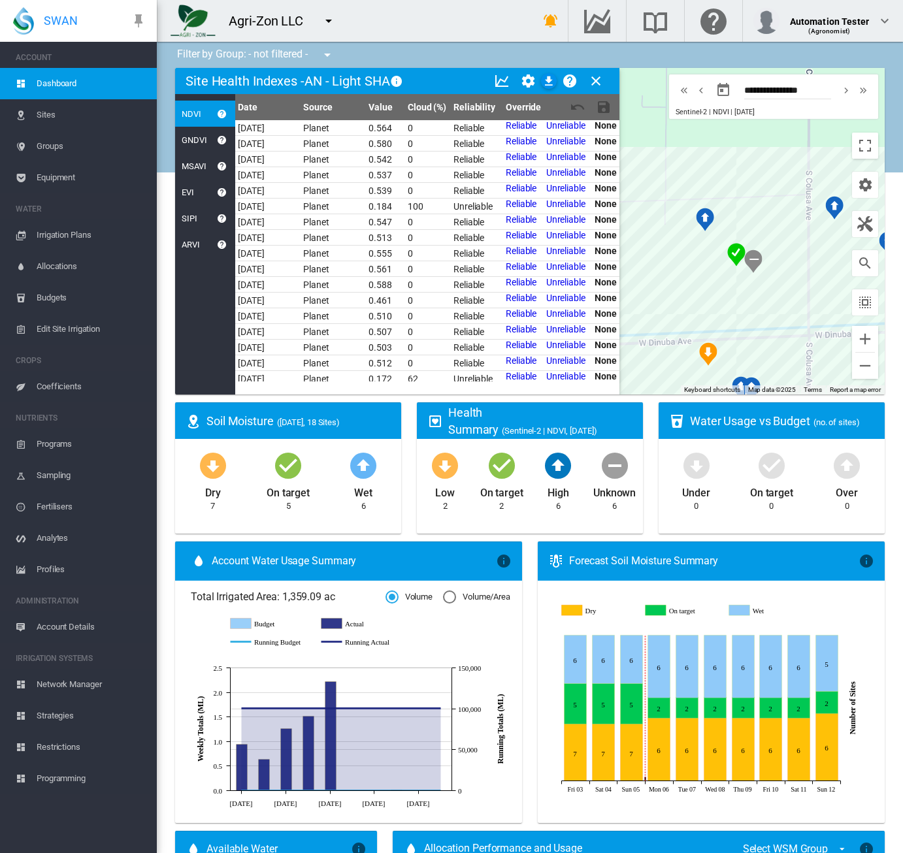
click at [454, 76] on md-card-title "Site Health Indexes - AN - Light SHA × Name of current Site Health Area in char…" at bounding box center [397, 81] width 444 height 26
click at [71, 180] on span "Equipment" at bounding box center [92, 177] width 110 height 31
click at [593, 74] on md-icon "icon-close" at bounding box center [596, 81] width 16 height 16
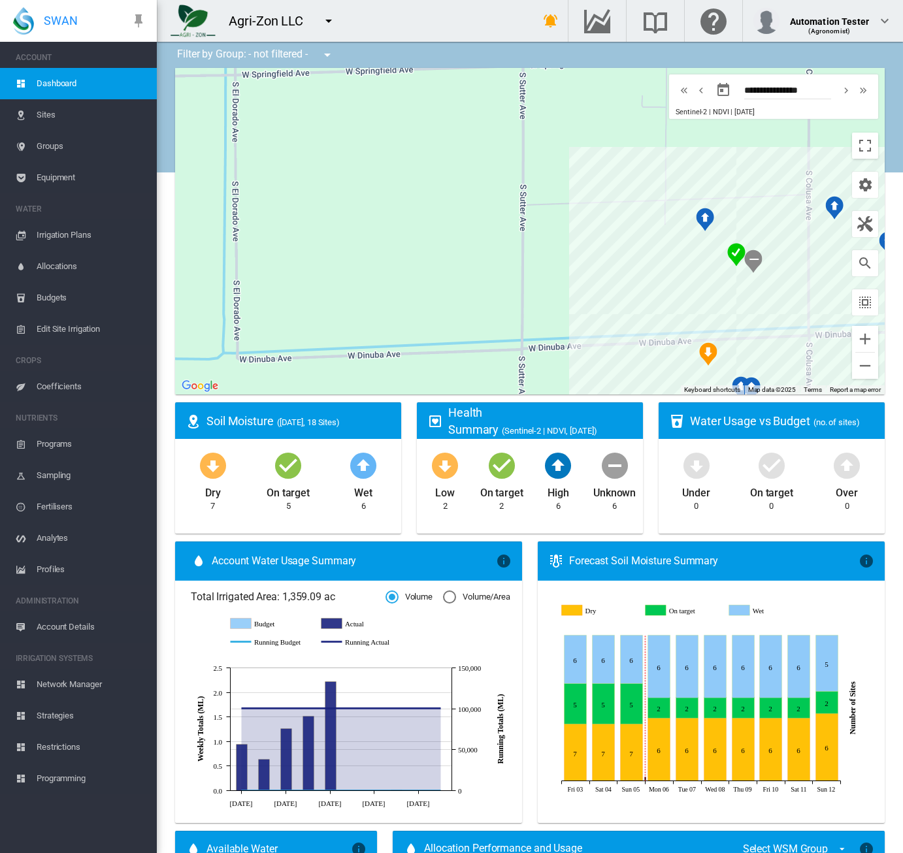
click at [36, 181] on link "Equipment" at bounding box center [78, 177] width 157 height 31
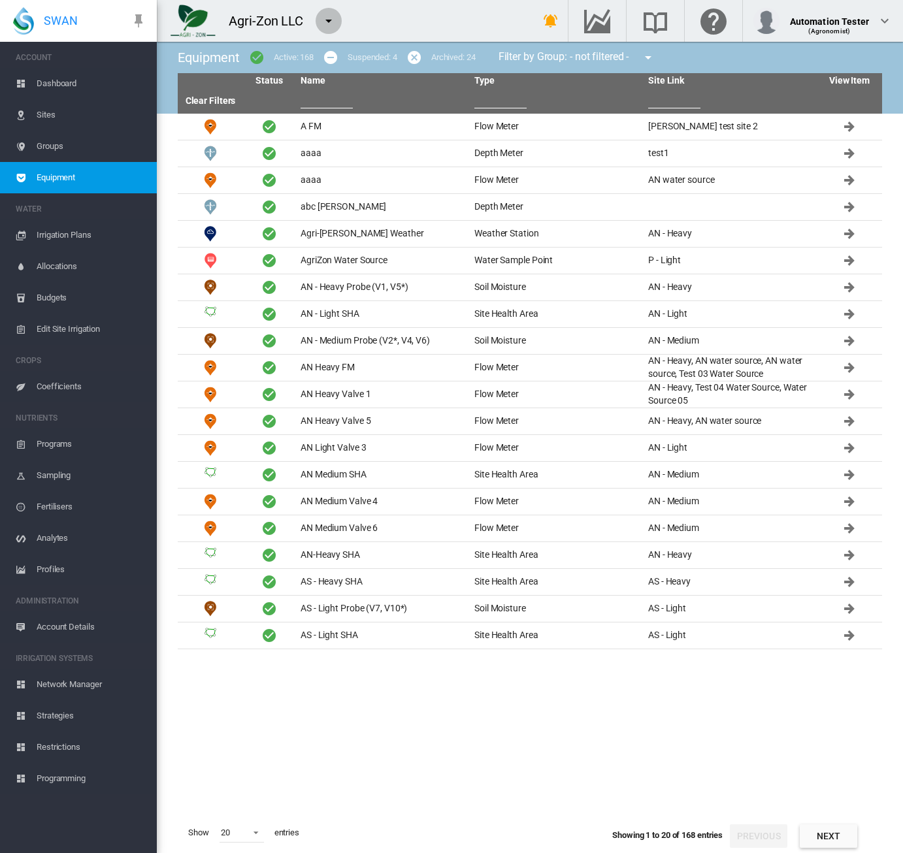
click at [329, 21] on md-icon "icon-menu-down" at bounding box center [329, 21] width 16 height 16
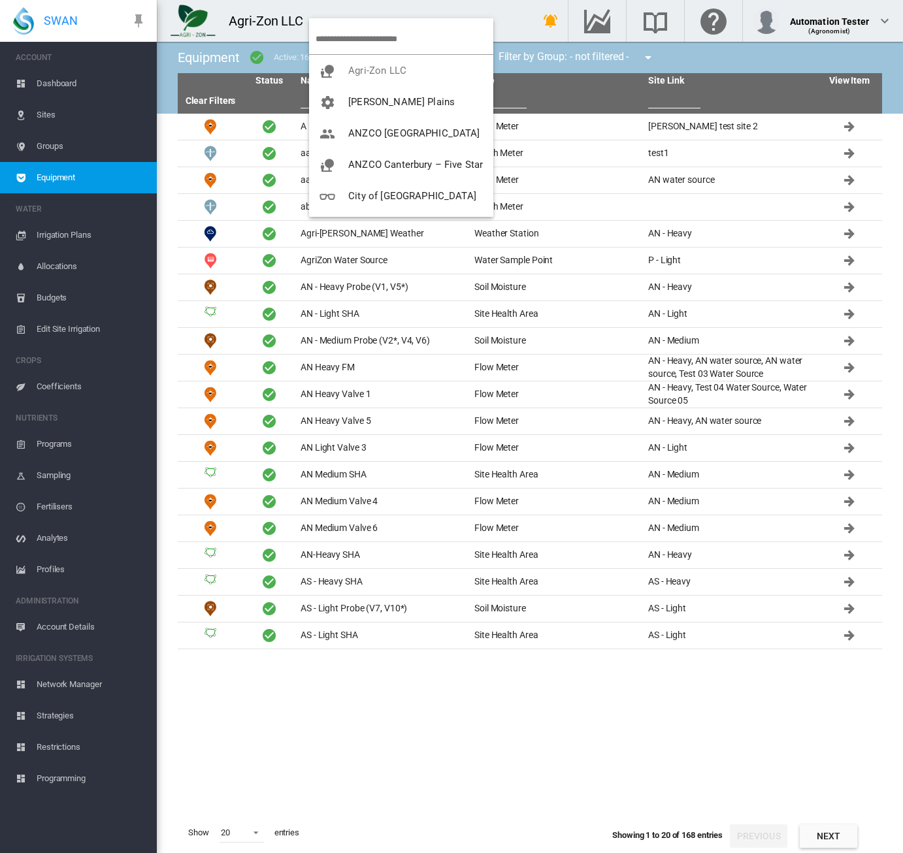
click at [374, 385] on md-backdrop at bounding box center [451, 426] width 903 height 853
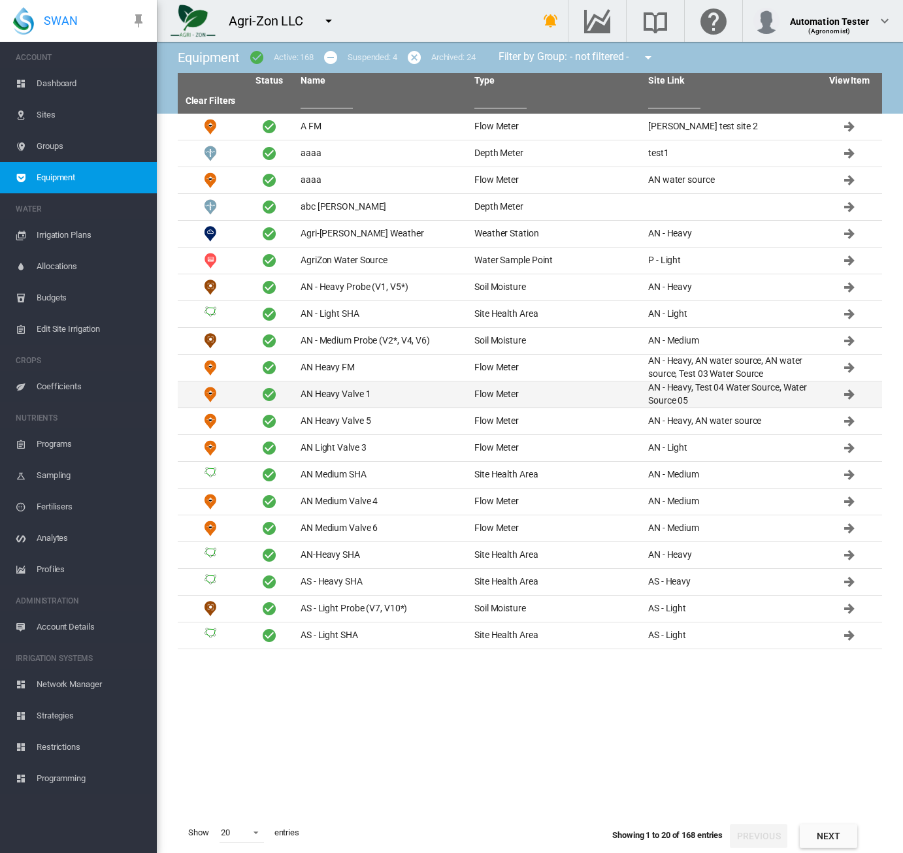
click at [380, 389] on td "AN Heavy Valve 1" at bounding box center [382, 394] width 174 height 26
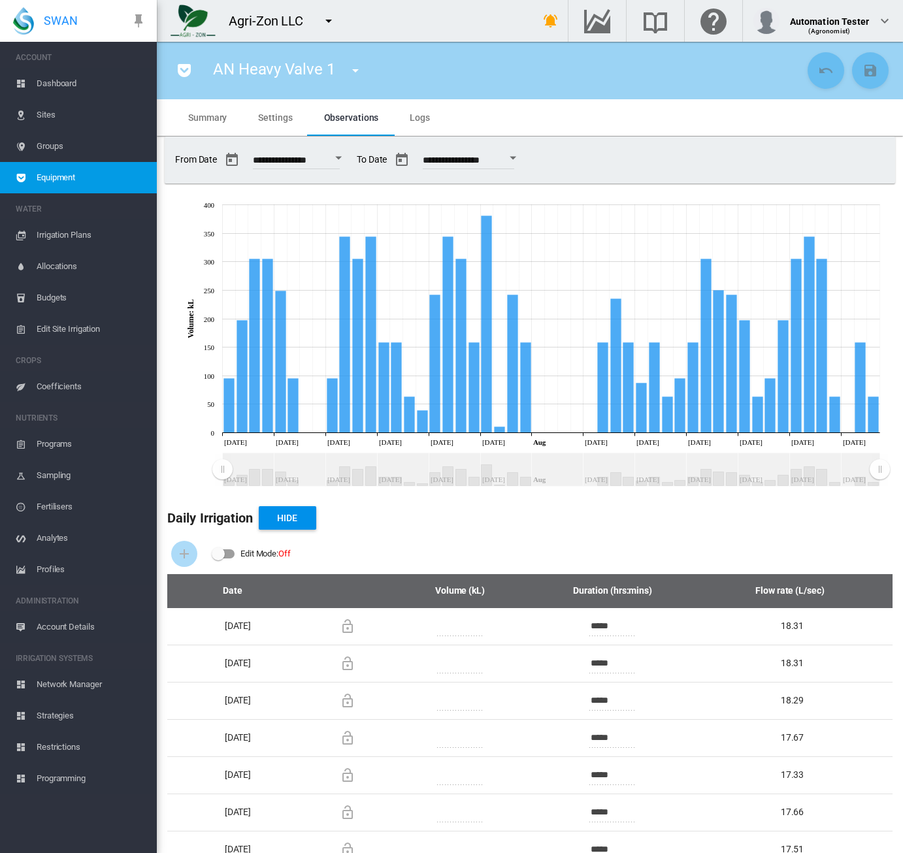
click at [641, 540] on div "Edit Mode: Off" at bounding box center [529, 554] width 725 height 40
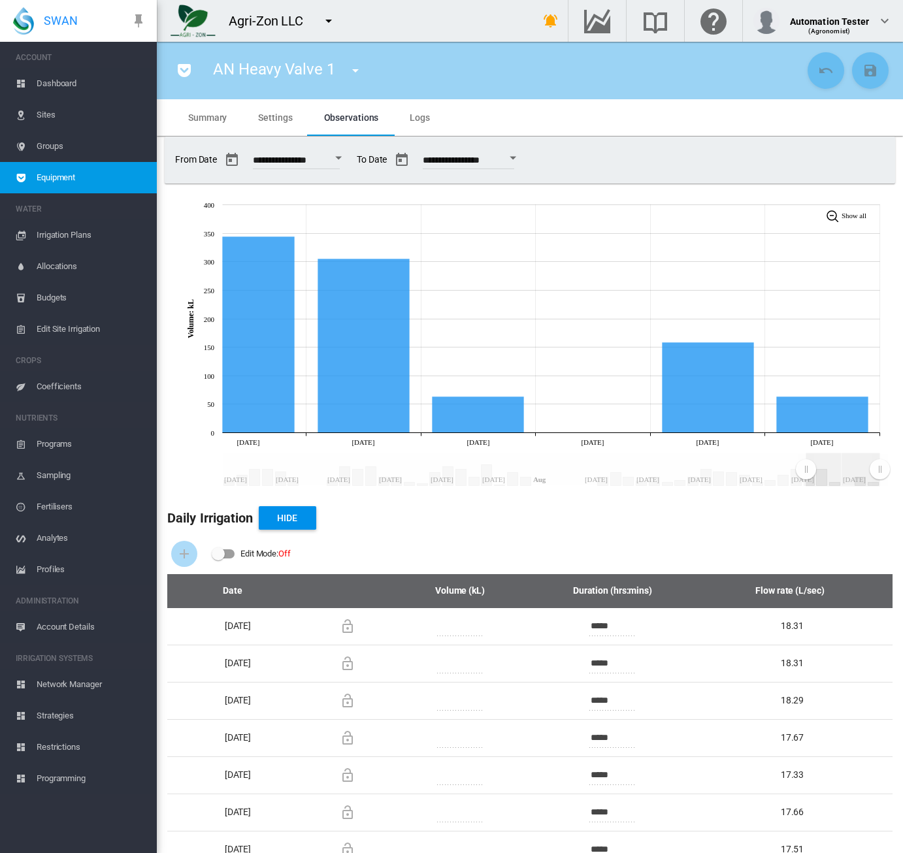
drag, startPoint x: 219, startPoint y: 470, endPoint x: 805, endPoint y: 484, distance: 586.1
click at [805, 484] on rect "Zoom chart using cursor arrows" at bounding box center [806, 470] width 16 height 33
click at [836, 16] on div "Automation Tester" at bounding box center [829, 16] width 79 height 13
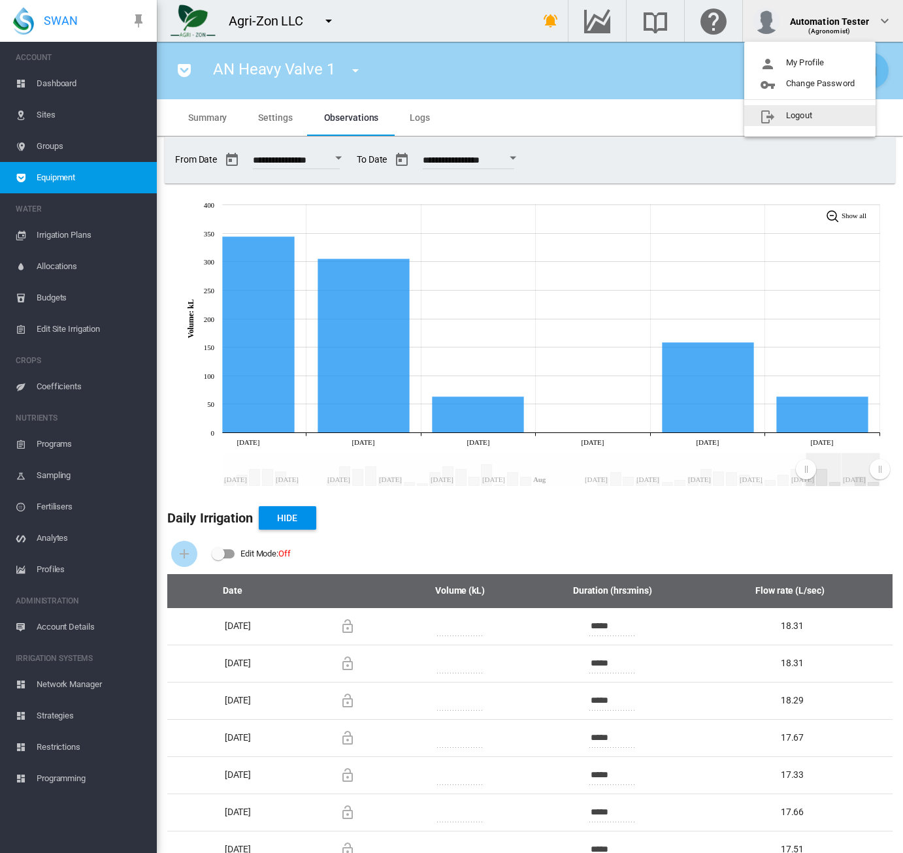
click at [810, 114] on button "Logout" at bounding box center [809, 115] width 131 height 21
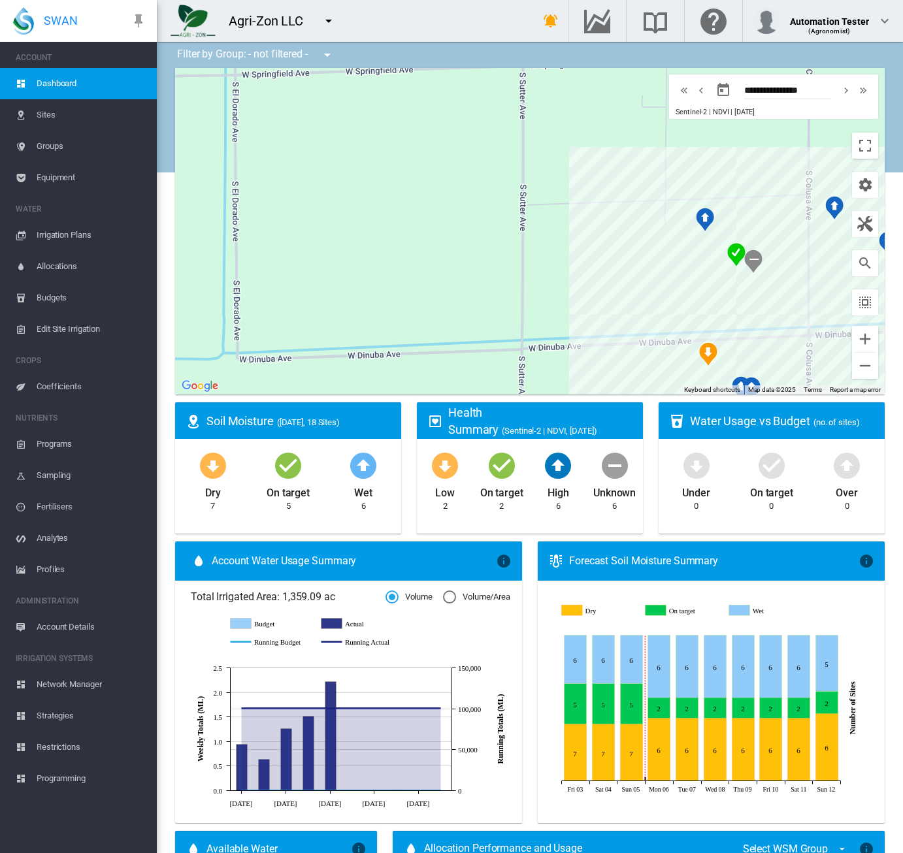
click at [79, 177] on span "Equipment" at bounding box center [92, 177] width 110 height 31
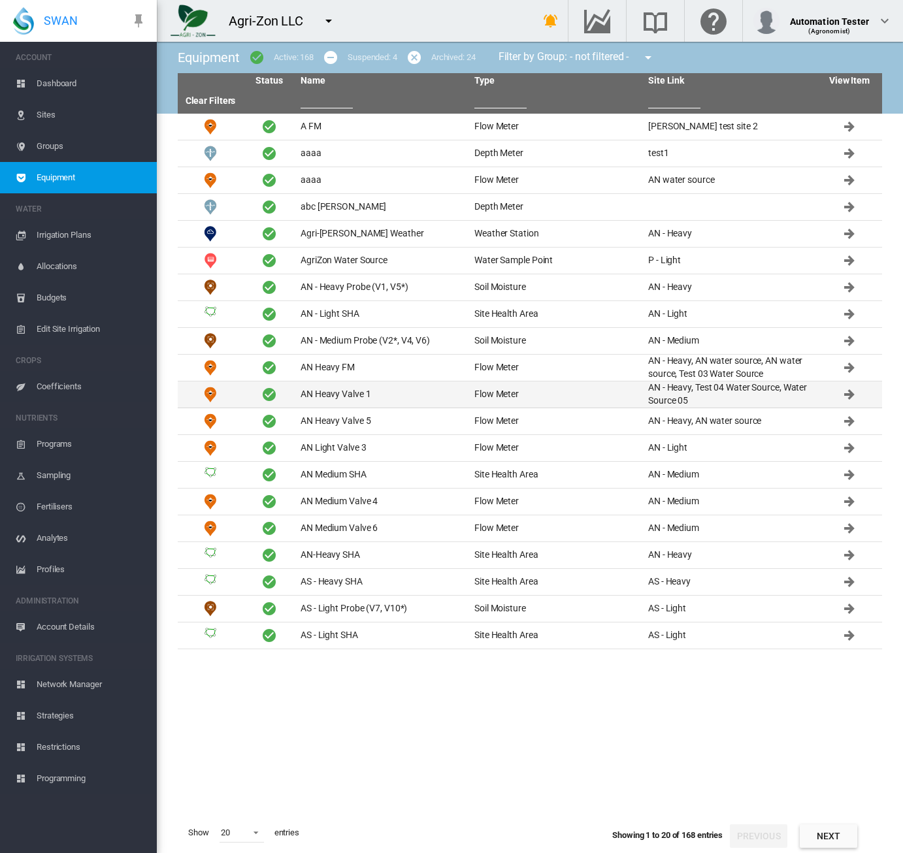
click at [343, 398] on td "AN Heavy Valve 1" at bounding box center [382, 394] width 174 height 26
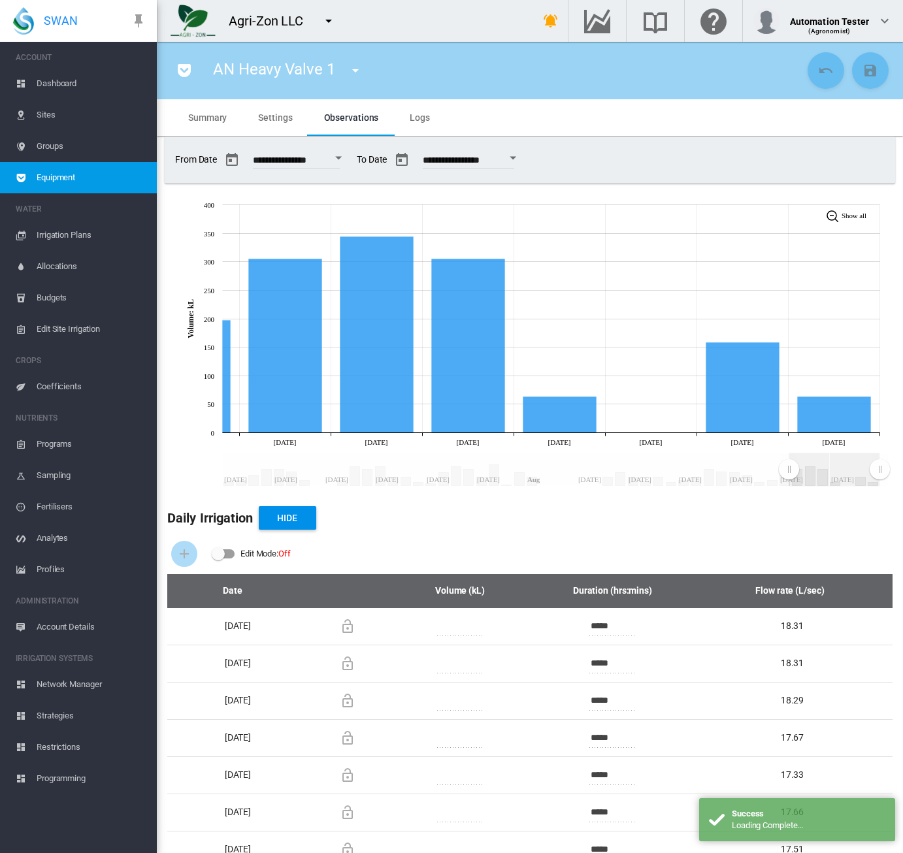
drag, startPoint x: 228, startPoint y: 470, endPoint x: 788, endPoint y: 477, distance: 560.5
click at [788, 477] on rect "Zoom chart using cursor arrows" at bounding box center [789, 470] width 16 height 33
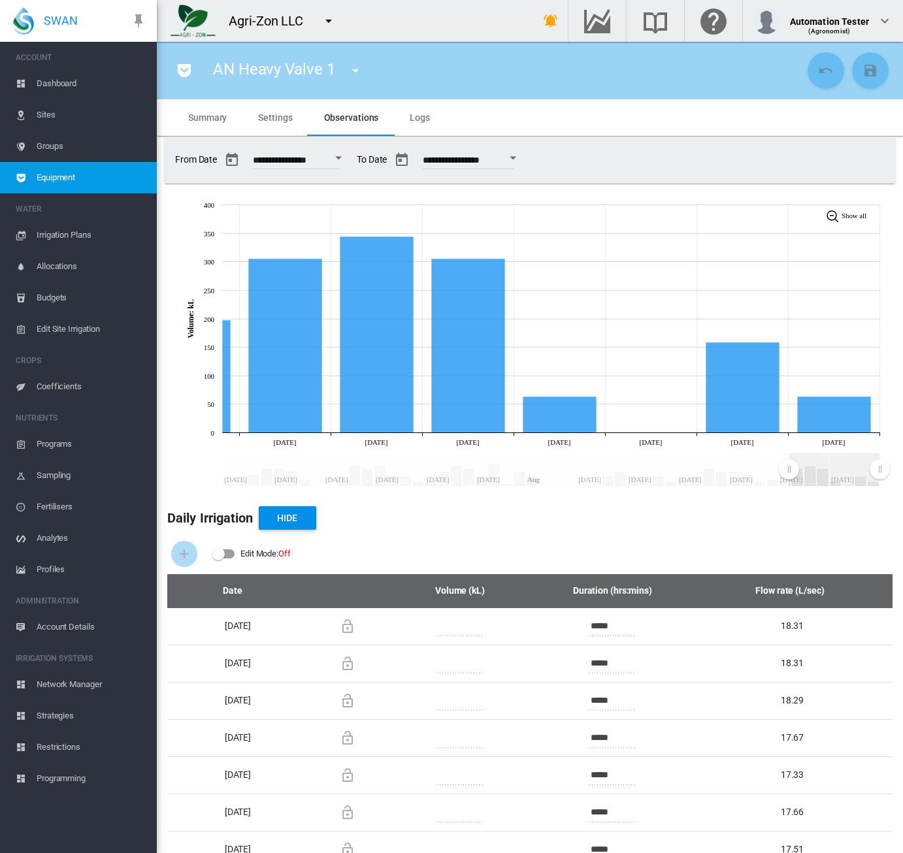
click at [47, 84] on span "Dashboard" at bounding box center [92, 83] width 110 height 31
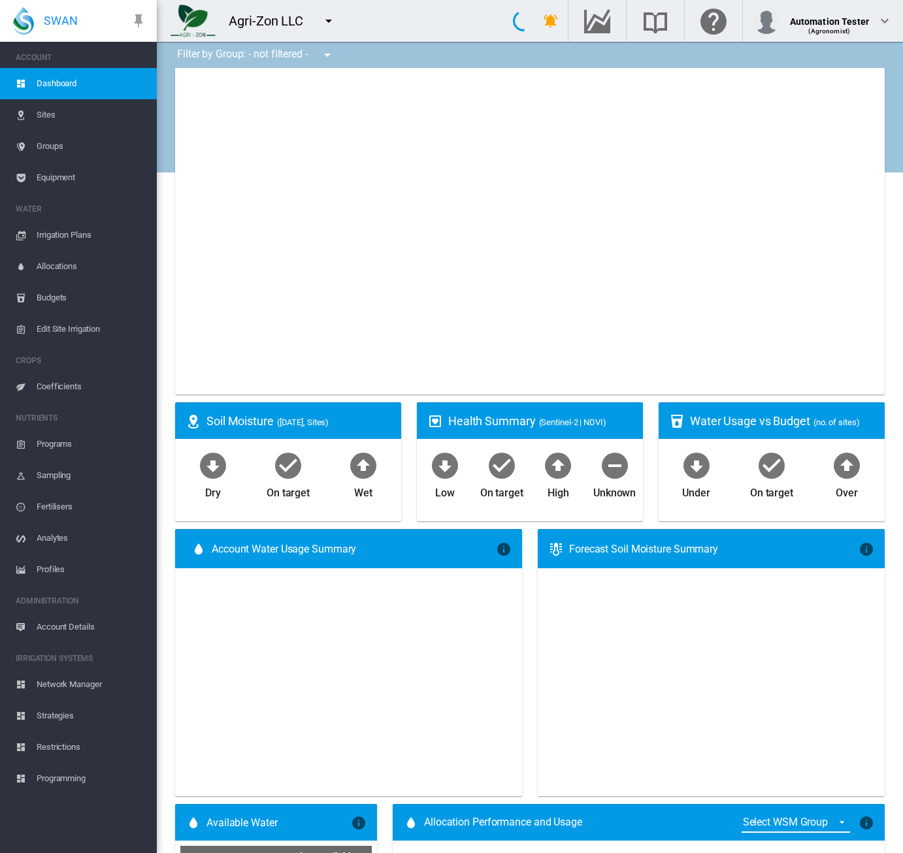
type input "**********"
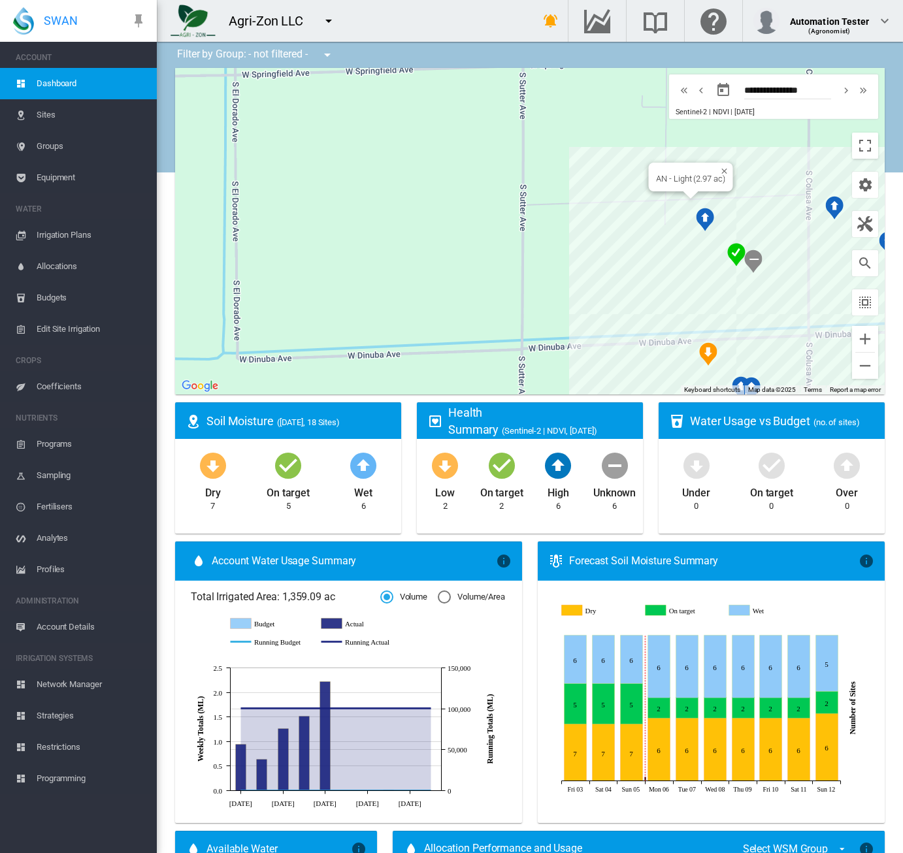
click at [705, 214] on img "NDVI: AN - Light SHA" at bounding box center [705, 220] width 18 height 24
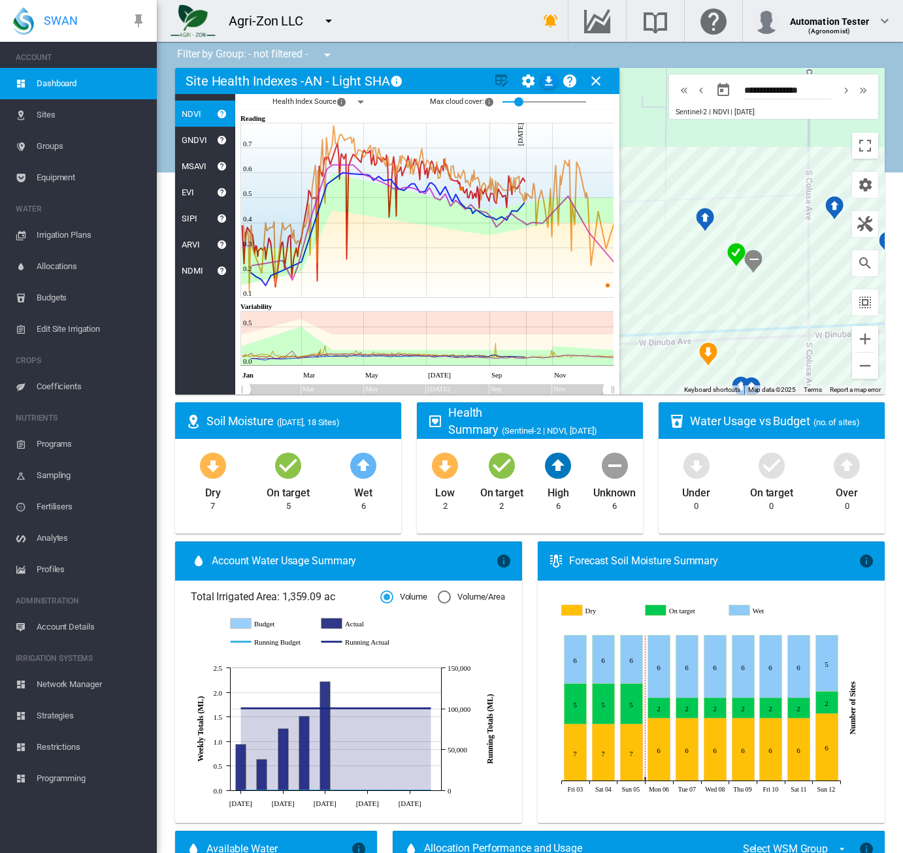
click at [361, 104] on md-icon "icon-menu-down" at bounding box center [361, 102] width 16 height 16
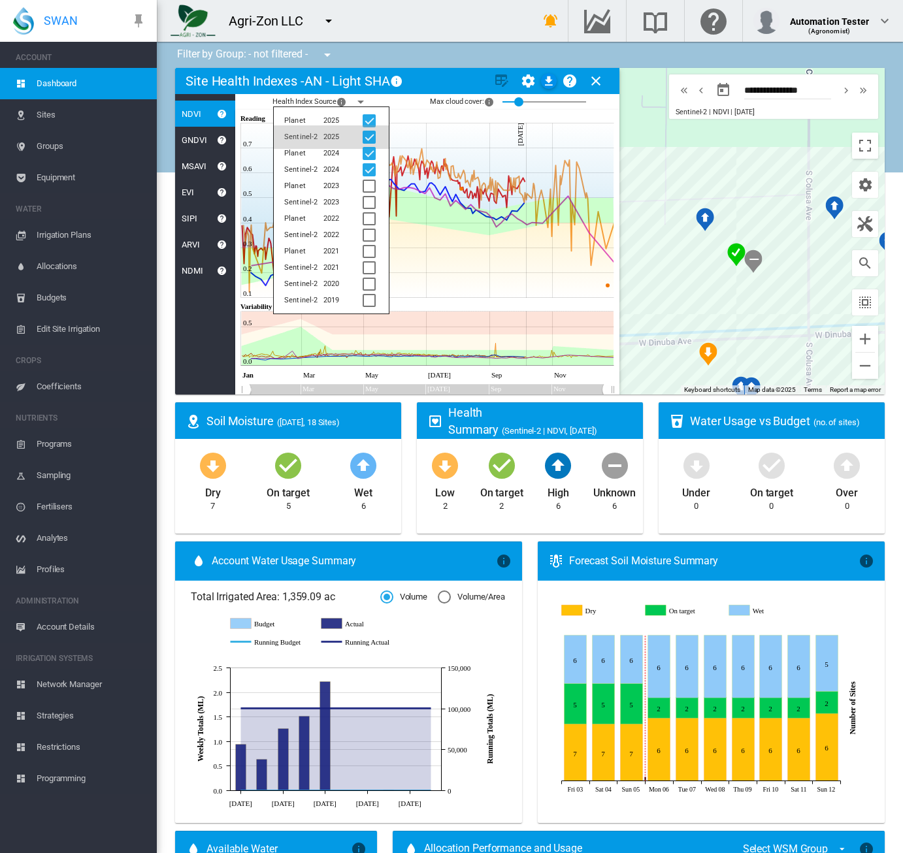
click at [368, 133] on div at bounding box center [369, 137] width 13 height 13
click at [368, 148] on div at bounding box center [369, 153] width 13 height 13
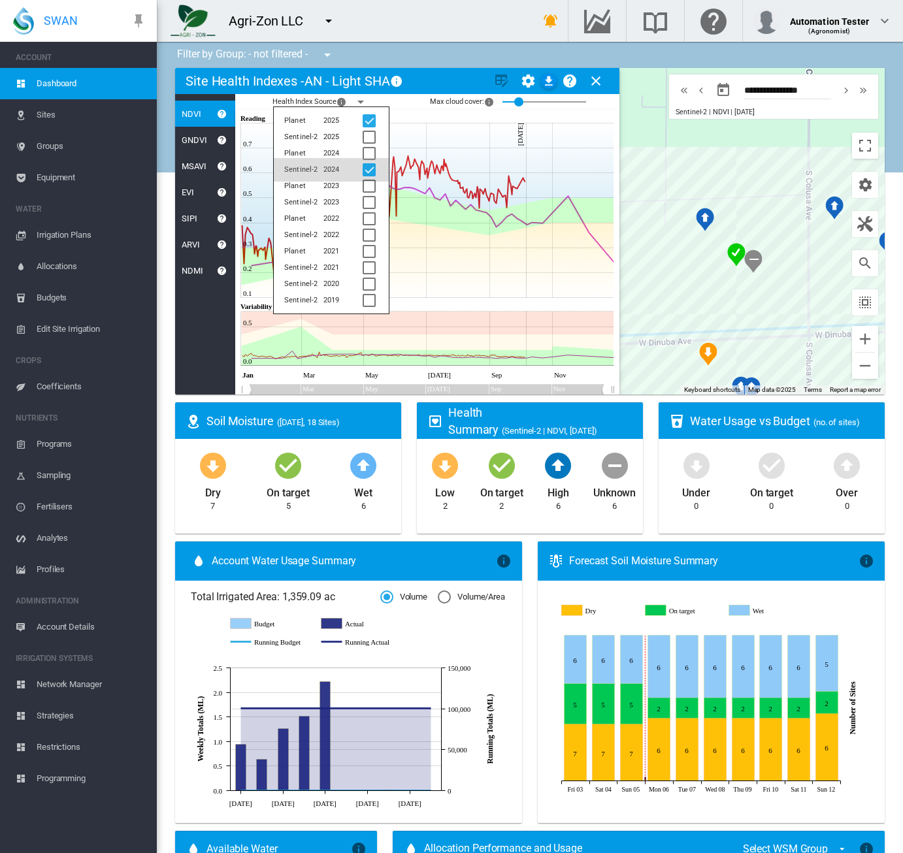
click at [368, 169] on div at bounding box center [369, 169] width 13 height 13
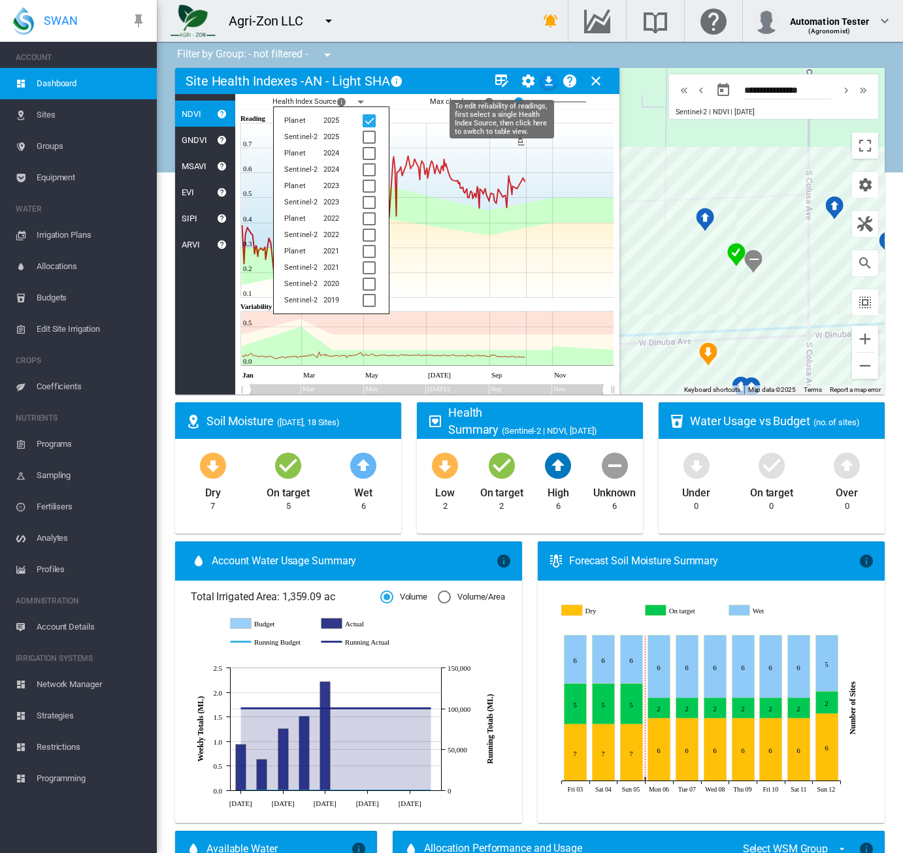
click at [496, 76] on md-icon "icon-table-edit" at bounding box center [502, 81] width 16 height 16
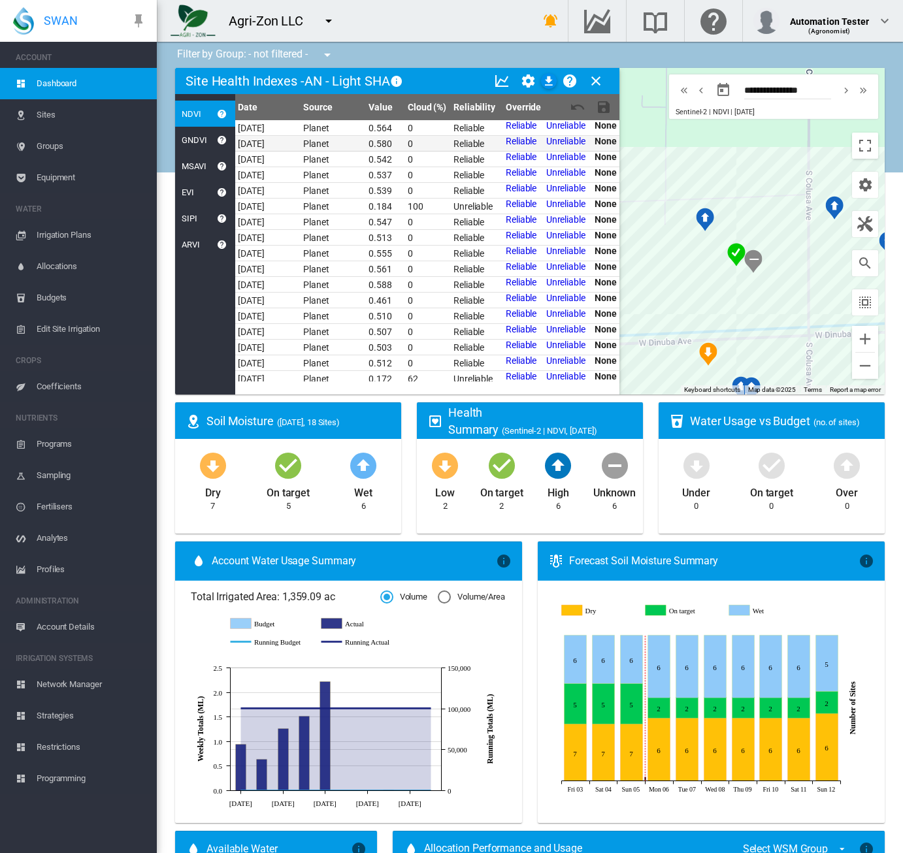
click at [528, 141] on link "Reliable" at bounding box center [521, 141] width 31 height 10
click at [562, 138] on link "Unreliable" at bounding box center [567, 141] width 39 height 10
click at [558, 155] on link "Unreliable" at bounding box center [565, 157] width 39 height 10
click at [600, 104] on md-icon "icon-content-save" at bounding box center [604, 107] width 16 height 16
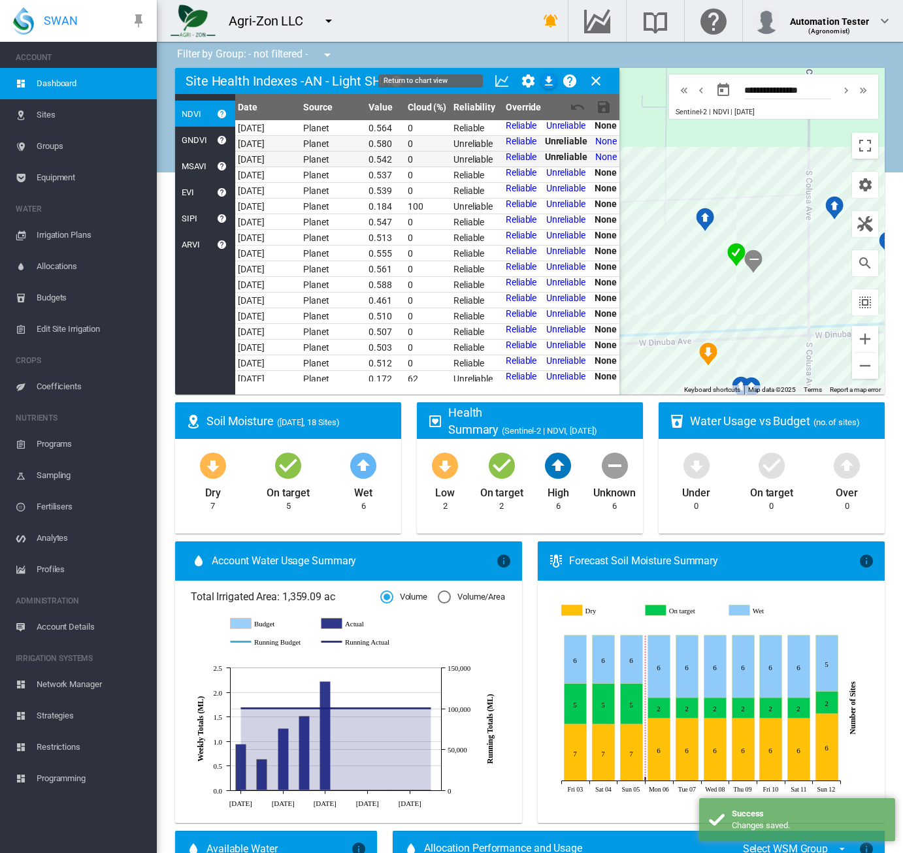
click at [496, 85] on md-icon "icon-chart-line" at bounding box center [502, 81] width 16 height 16
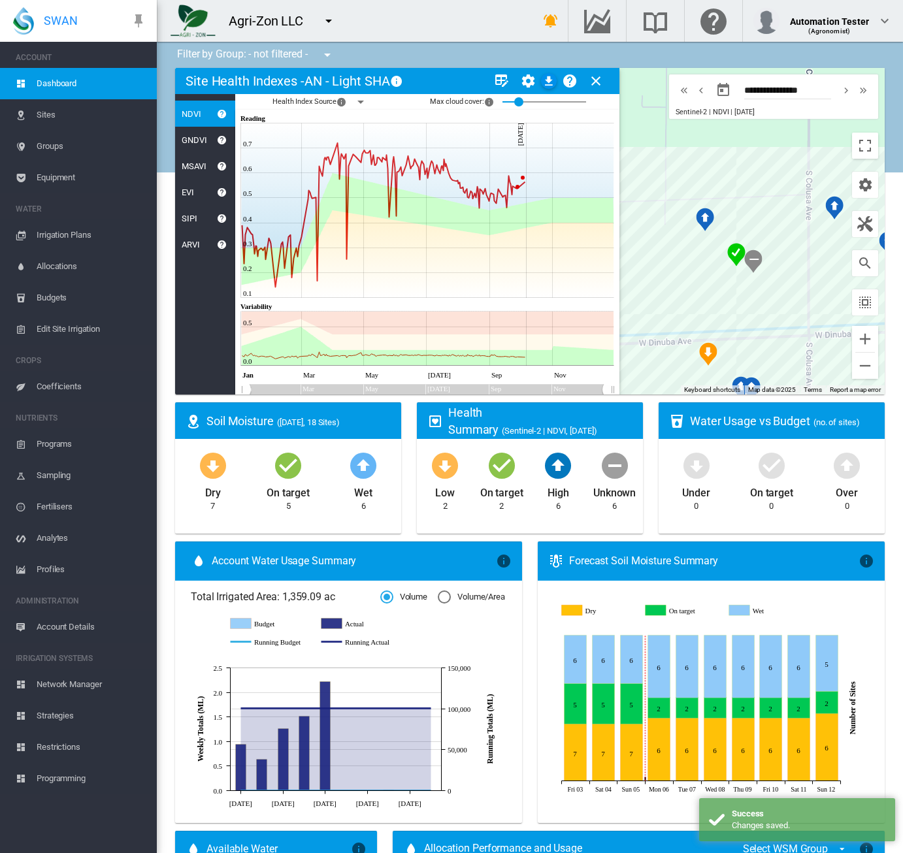
drag, startPoint x: 521, startPoint y: 101, endPoint x: 575, endPoint y: 101, distance: 54.2
click at [575, 86] on div "0.19999999999999996" at bounding box center [544, 86] width 84 height 0
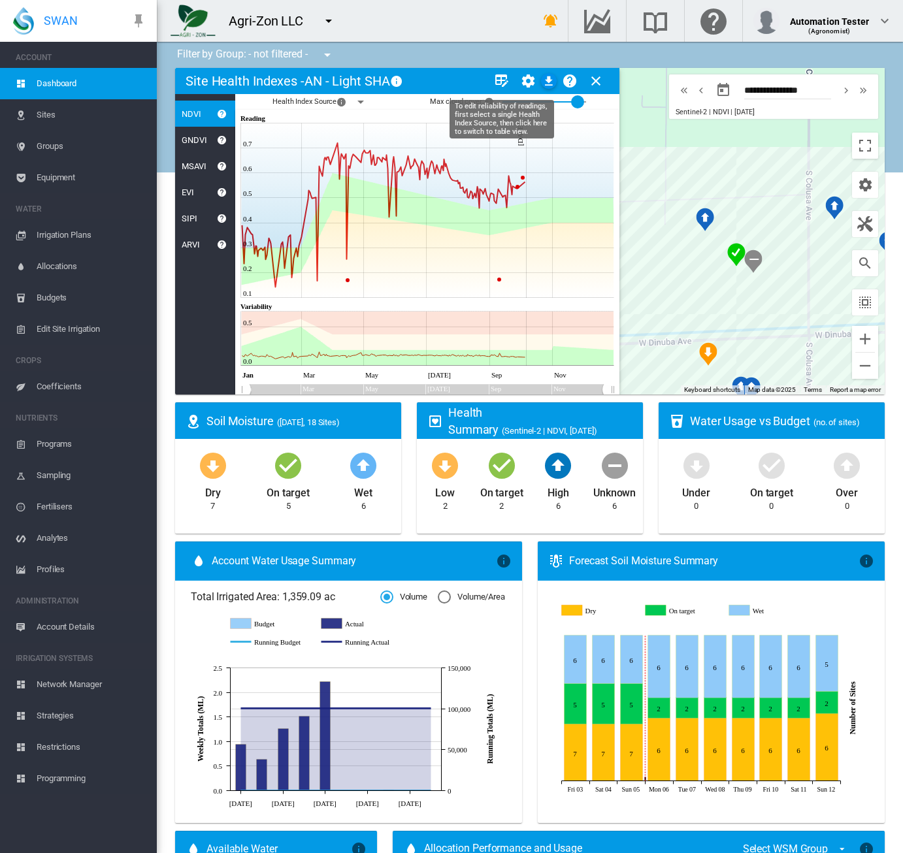
click at [499, 84] on md-icon "icon-table-edit" at bounding box center [502, 81] width 16 height 16
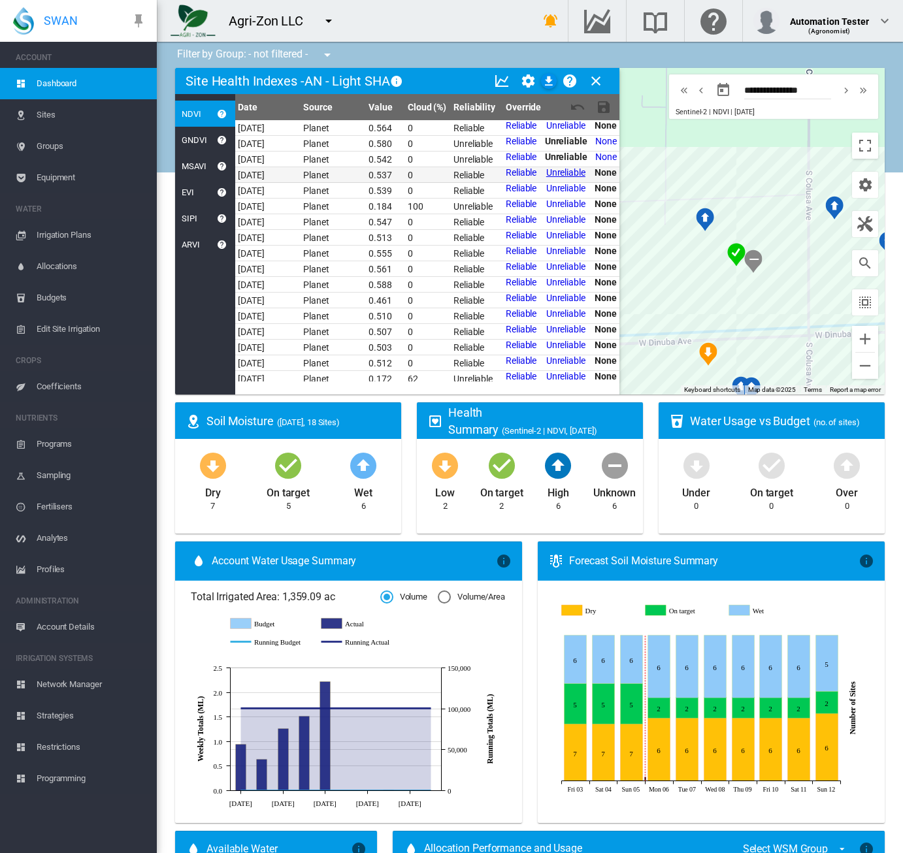
click at [563, 174] on link "Unreliable" at bounding box center [565, 172] width 39 height 10
click at [601, 112] on md-icon "icon-content-save" at bounding box center [604, 107] width 16 height 16
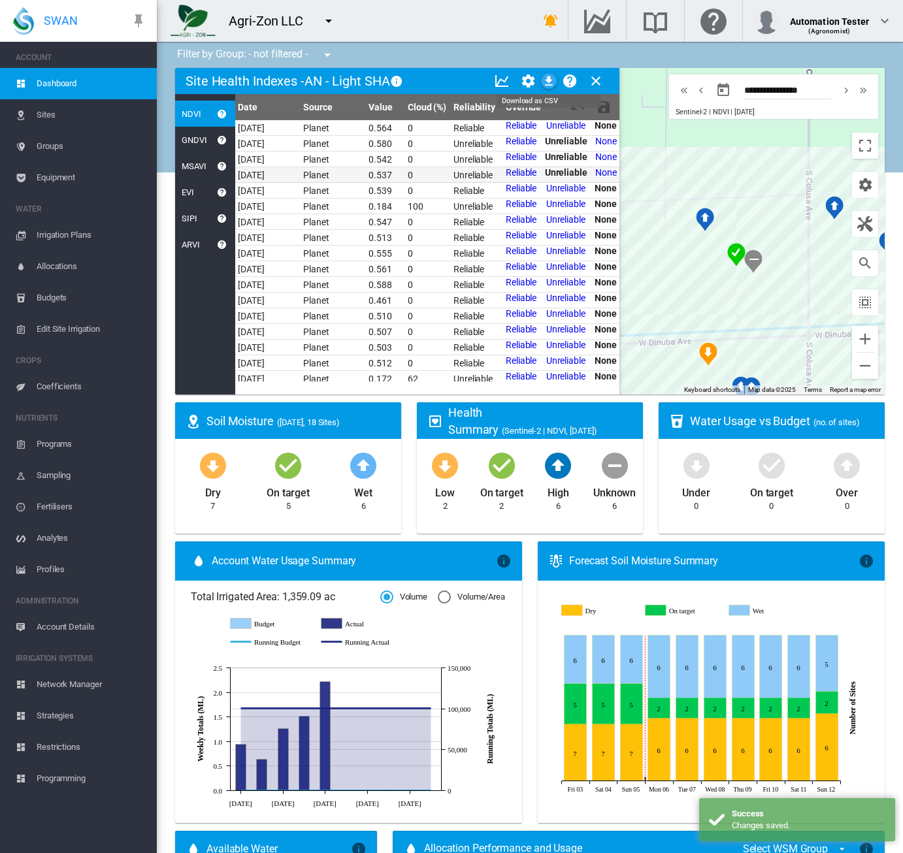
click at [549, 82] on md-icon "icon-download" at bounding box center [549, 81] width 16 height 16
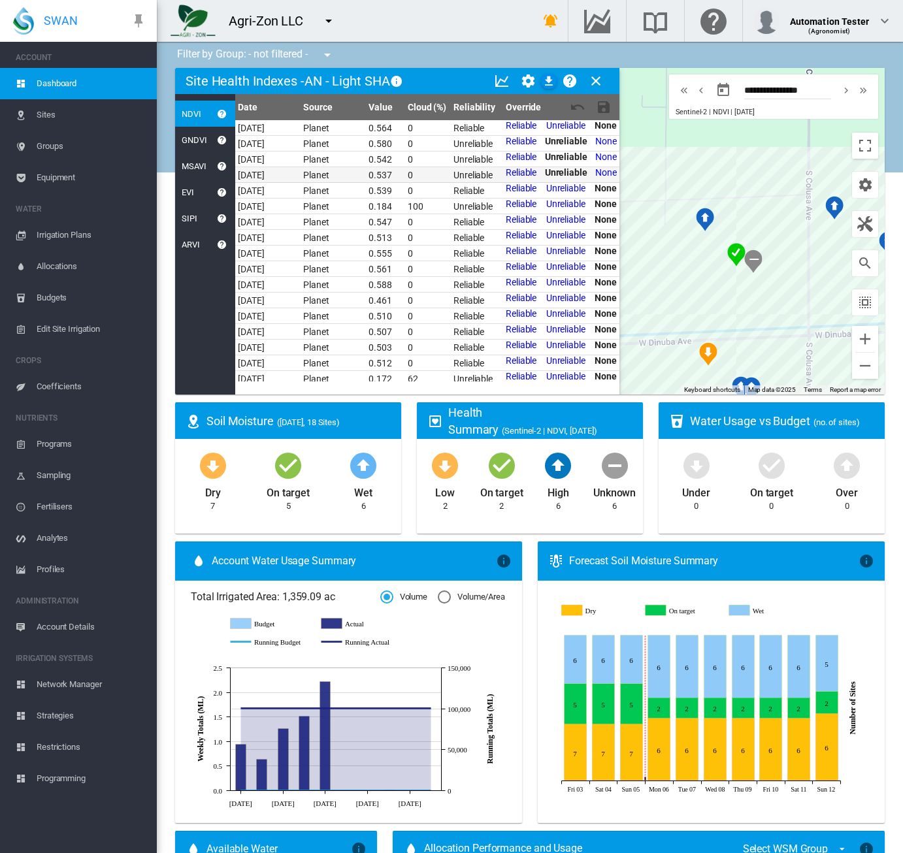
click at [471, 20] on div "Agri-Zon LLC Agri-Zon LLC Anna Plains" at bounding box center [335, 21] width 356 height 42
click at [847, 37] on button "Automation Tester (Agronomist)" at bounding box center [823, 21] width 160 height 42
click at [813, 64] on button "My Profile" at bounding box center [809, 62] width 131 height 21
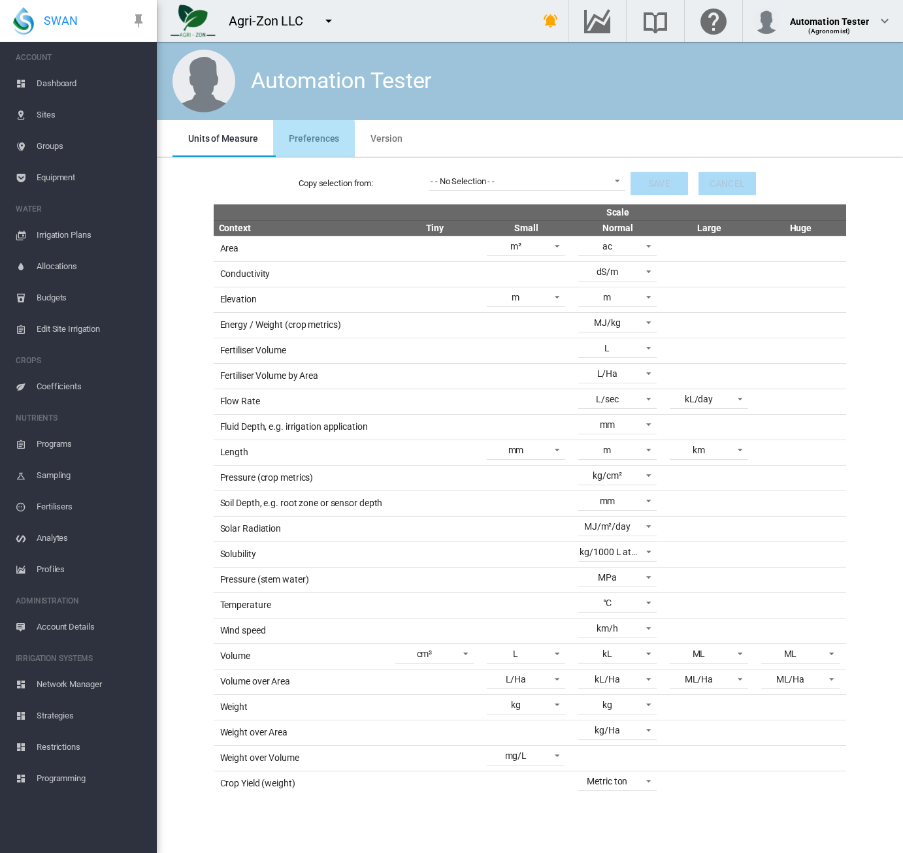
click at [310, 143] on span "Preferences" at bounding box center [314, 138] width 50 height 10
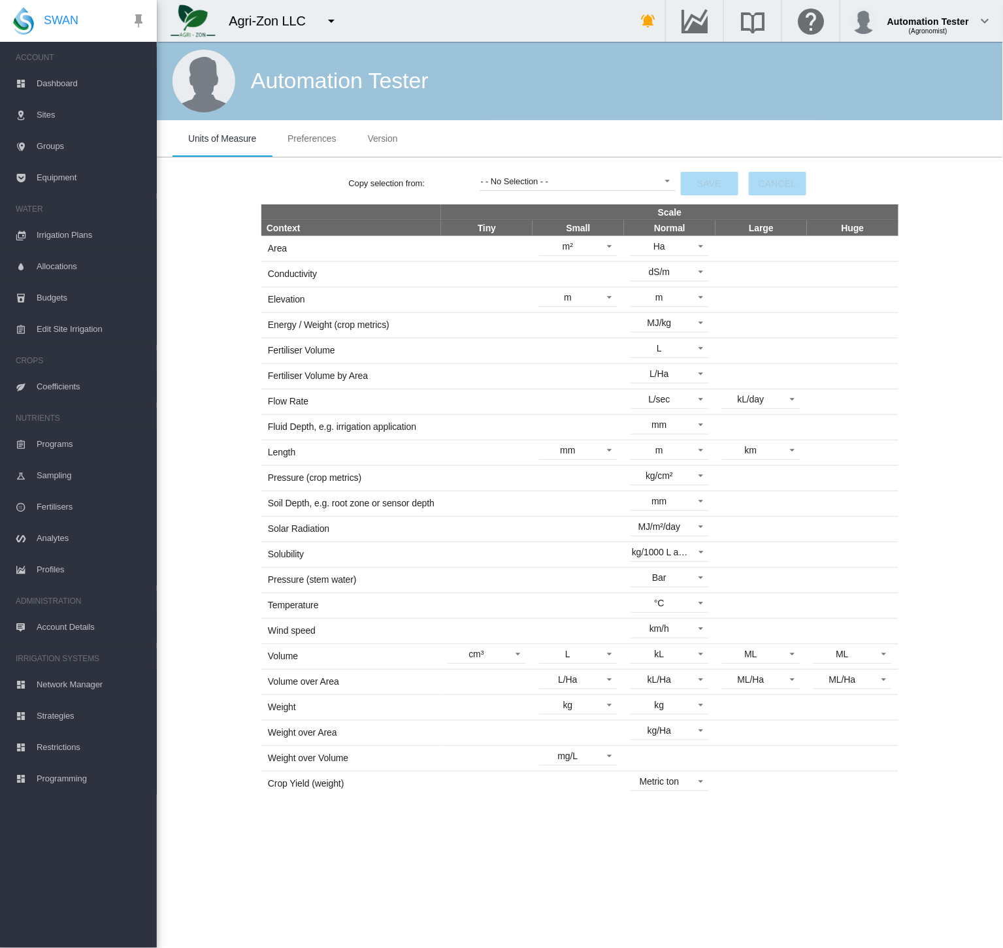
click at [324, 135] on span "Preferences" at bounding box center [311, 138] width 48 height 10
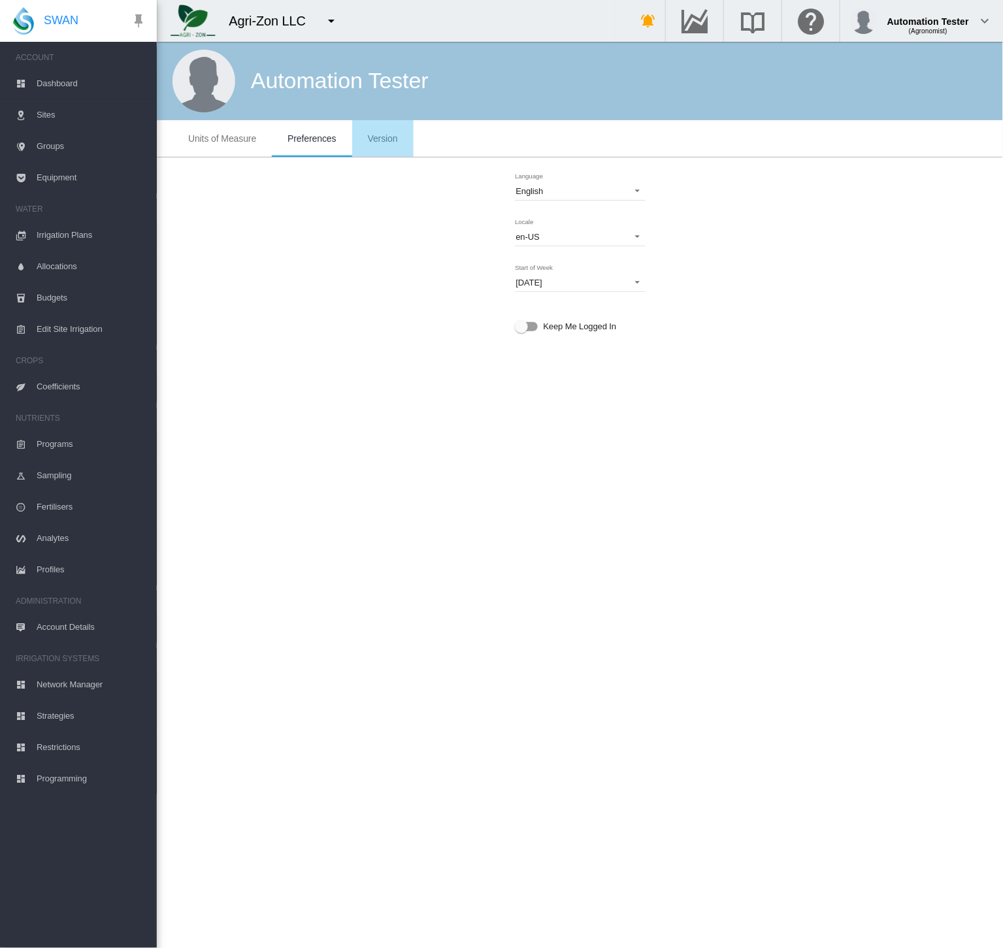
click at [386, 137] on span "Version" at bounding box center [383, 138] width 30 height 10
click at [342, 142] on md-tab-item "Preferences" at bounding box center [312, 138] width 80 height 37
click at [385, 133] on span "Version" at bounding box center [383, 138] width 30 height 10
drag, startPoint x: 606, startPoint y: 185, endPoint x: 579, endPoint y: 184, distance: 27.5
click at [579, 184] on div "Version: 7.0.0 Build: 22582 © 2025 SWAN Systems. All Rights Reserved." at bounding box center [579, 186] width 825 height 36
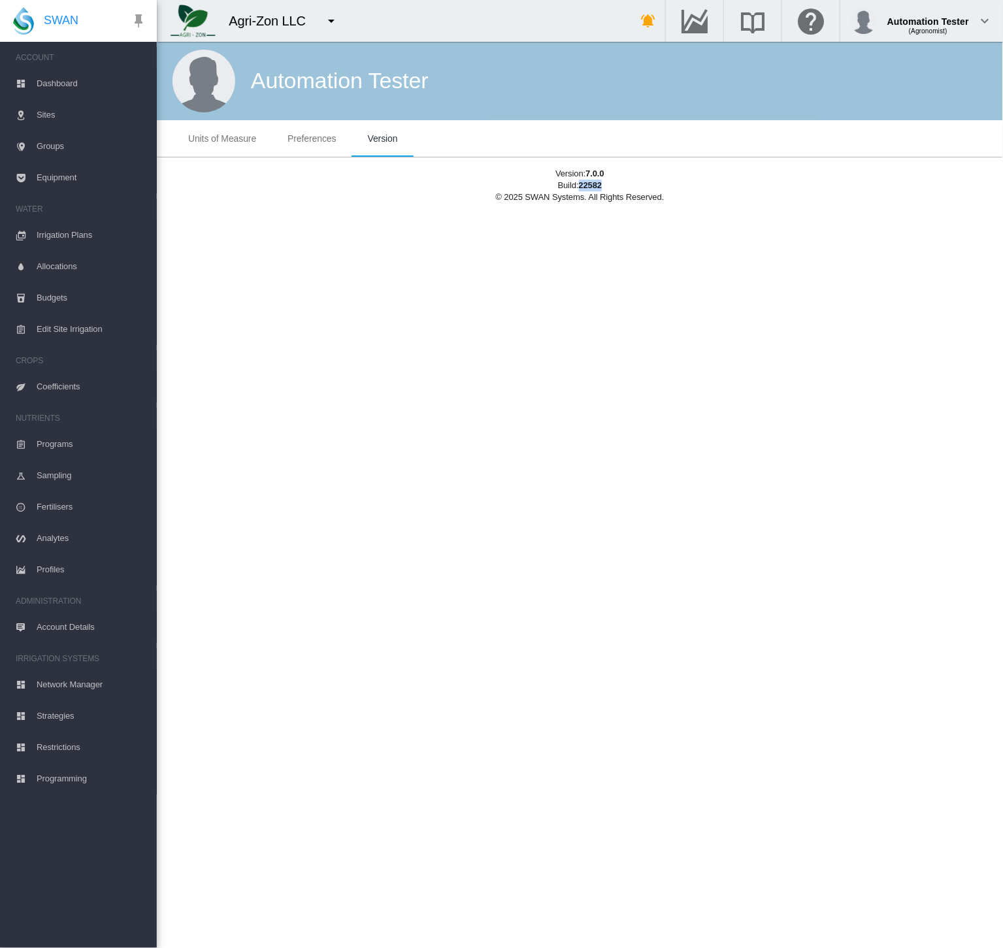
copy span "22582"
click at [82, 86] on span "Dashboard" at bounding box center [92, 83] width 110 height 31
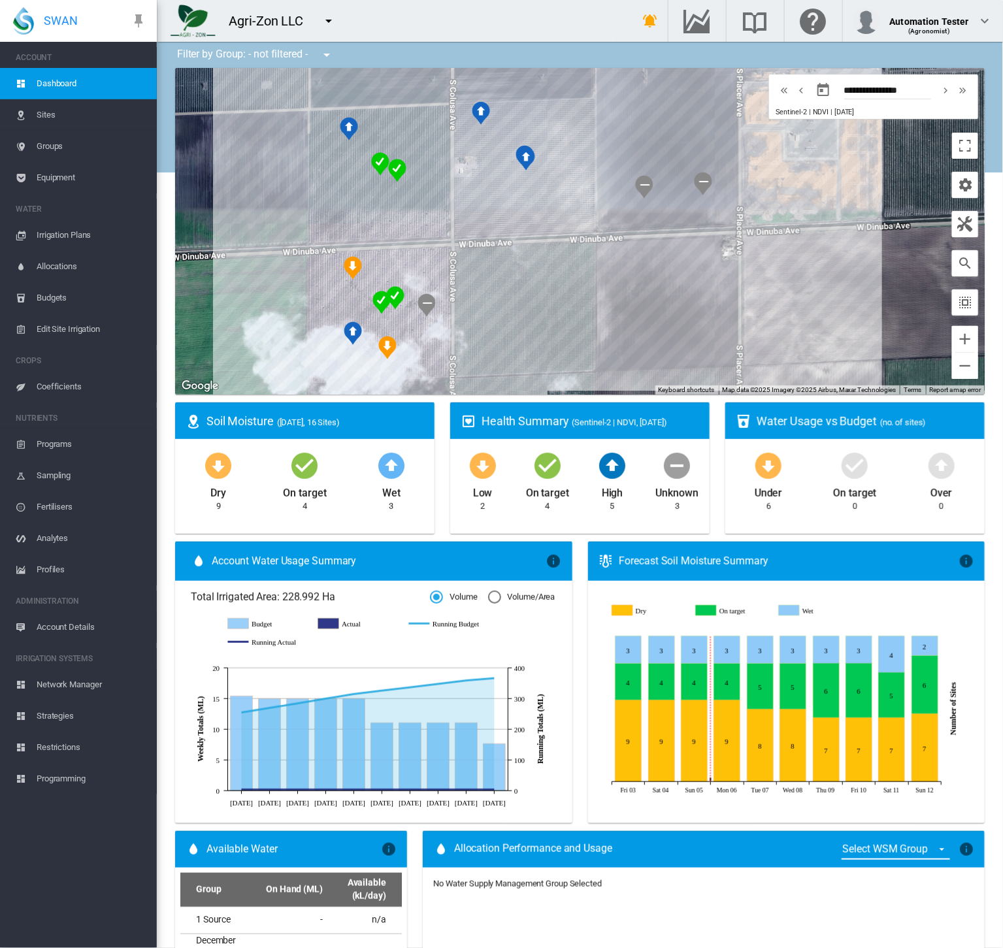
click at [337, 25] on button "button" at bounding box center [328, 21] width 26 height 26
